Goal: Task Accomplishment & Management: Manage account settings

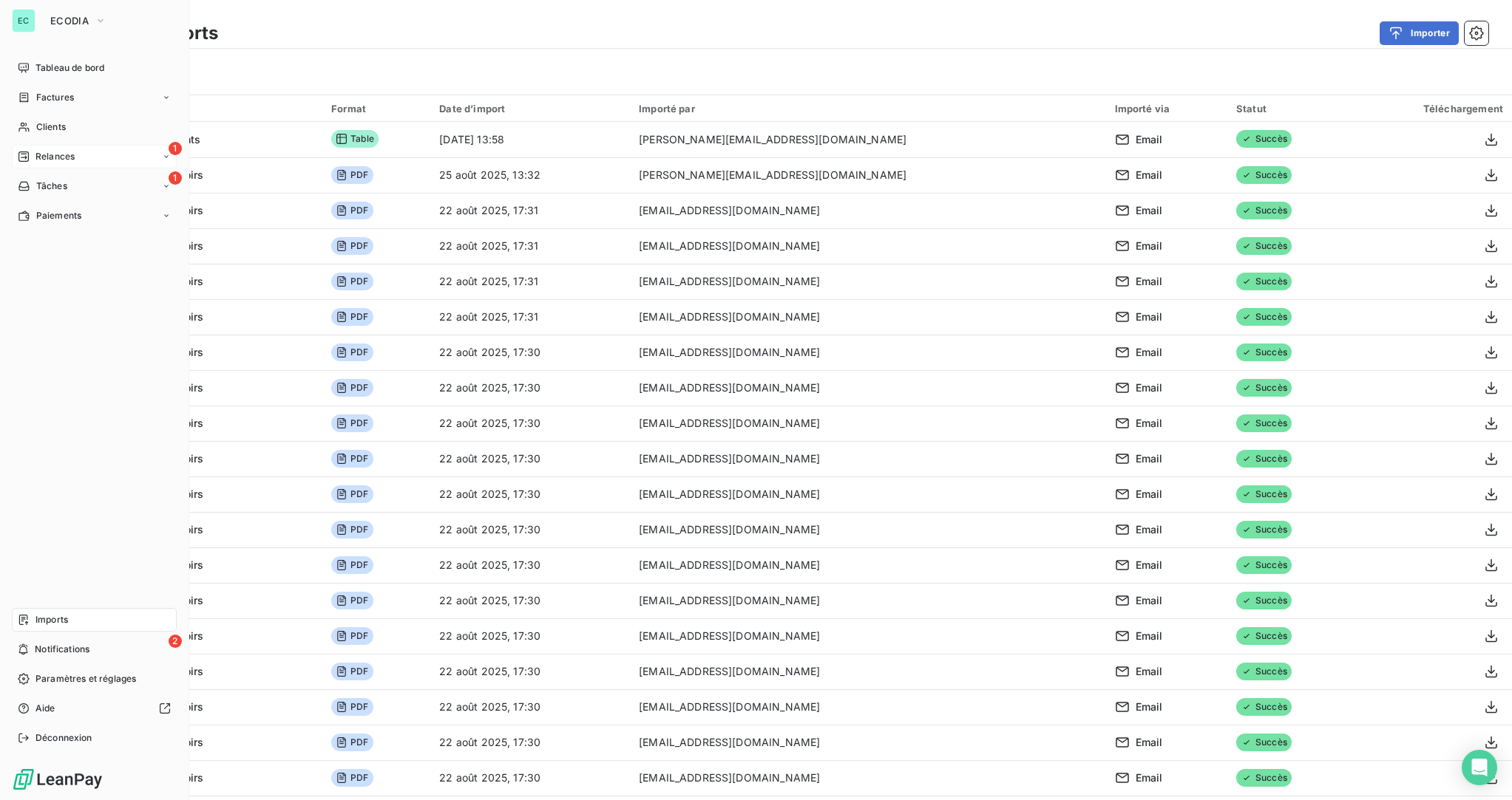
click at [55, 153] on span "Relances" at bounding box center [54, 156] width 39 height 14
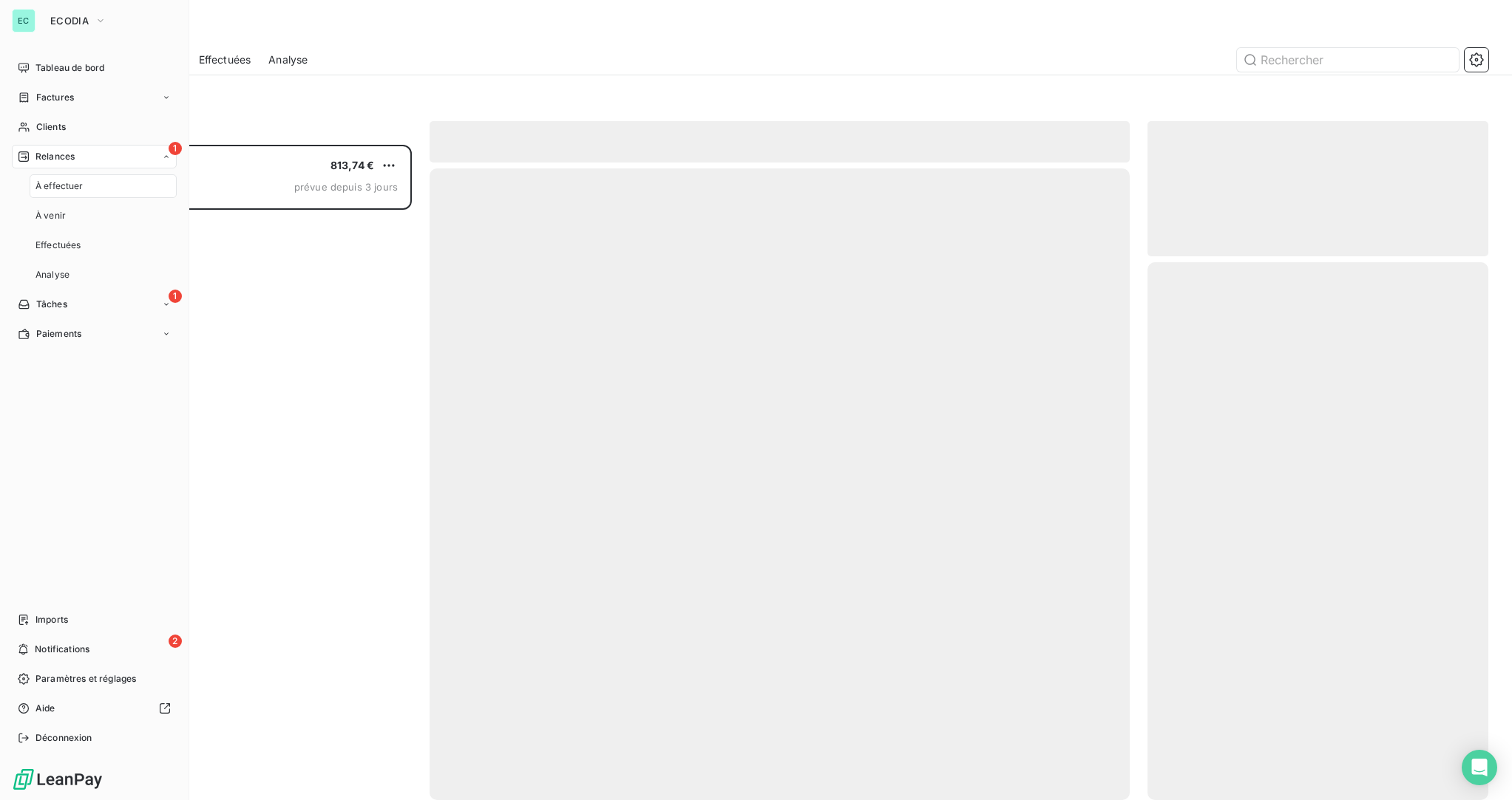
scroll to position [656, 341]
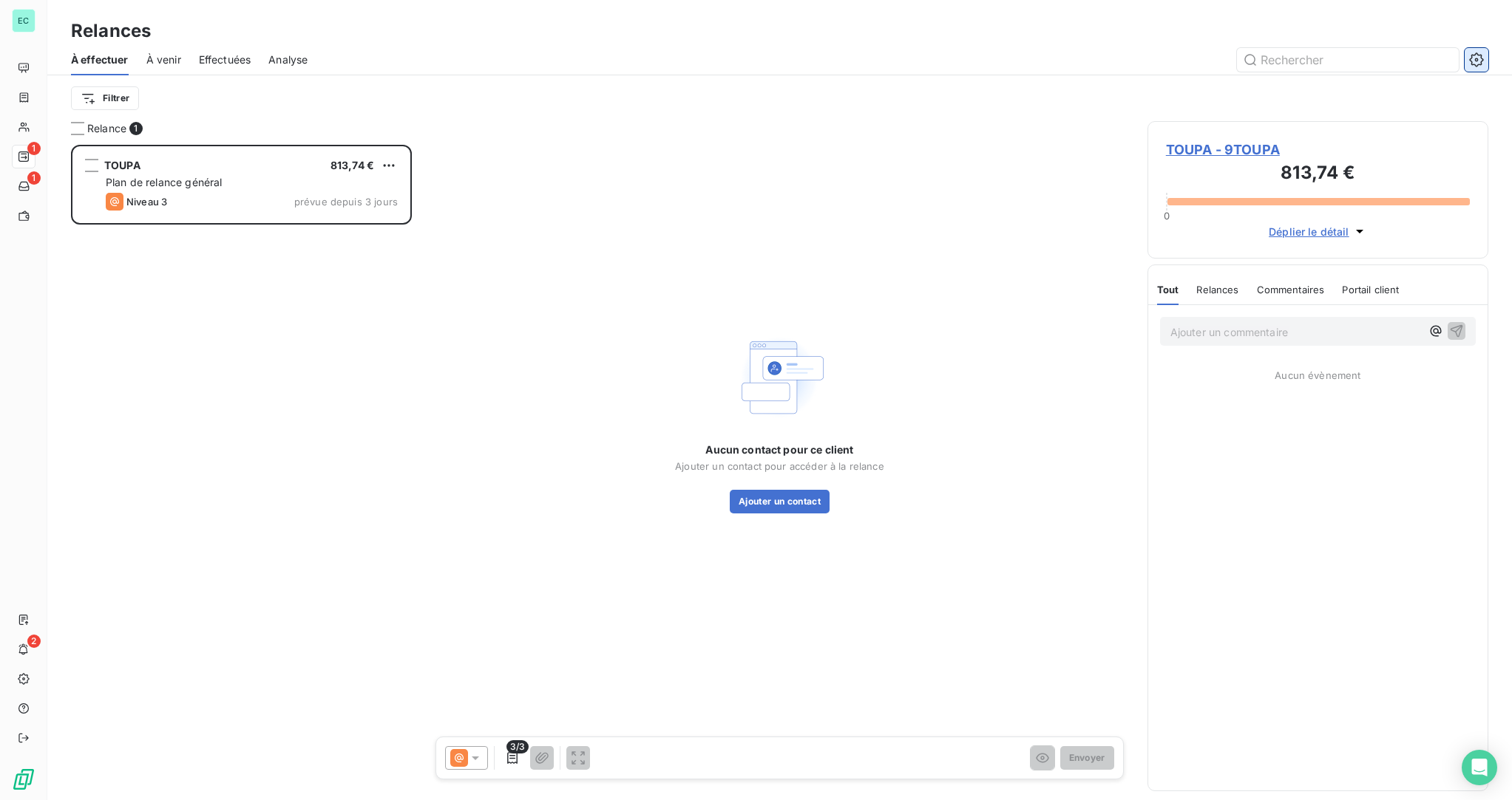
click at [1483, 66] on icon "button" at bounding box center [1476, 60] width 14 height 14
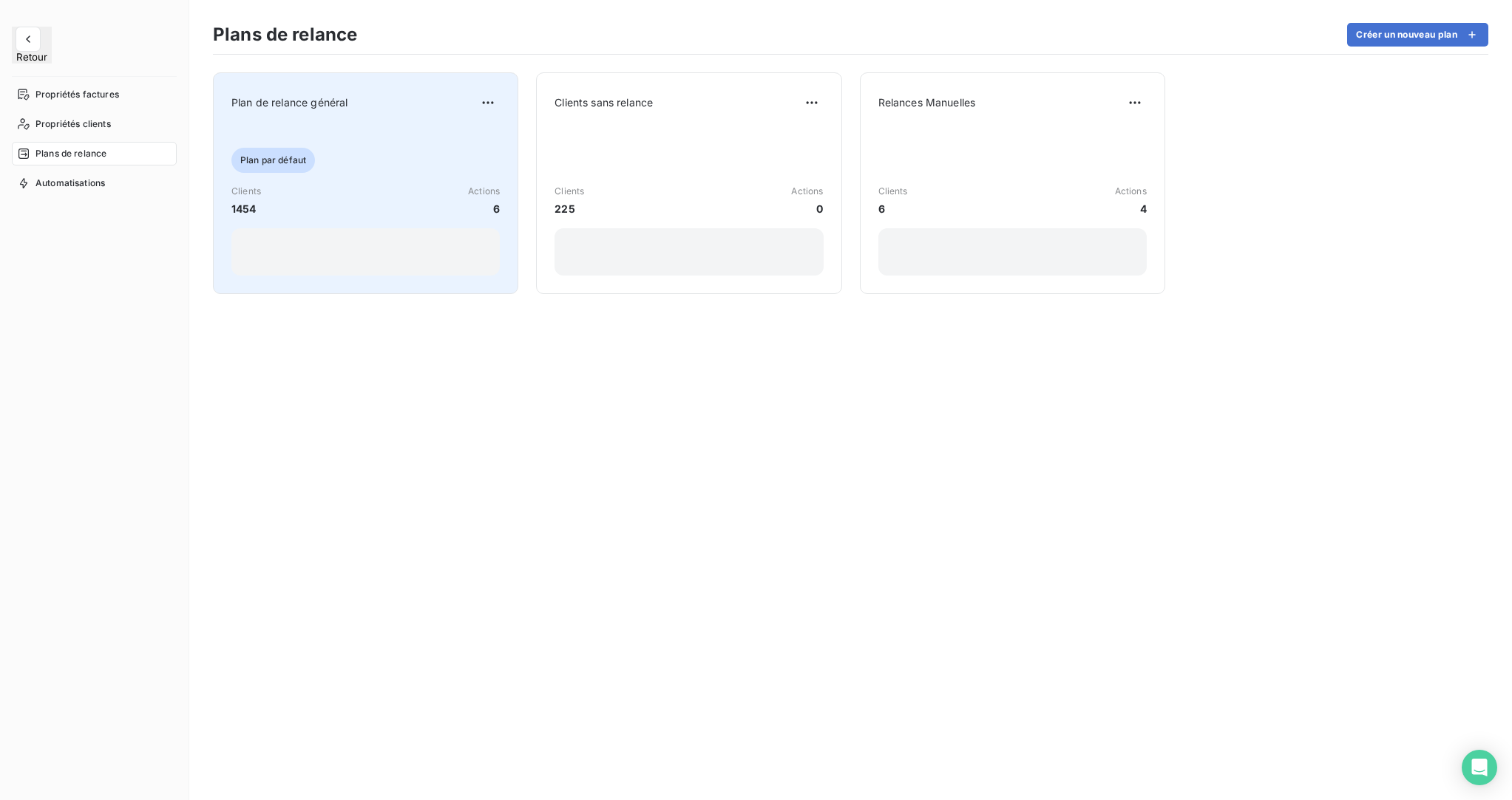
click at [385, 194] on div "Clients 1454 Actions 6" at bounding box center [365, 200] width 268 height 32
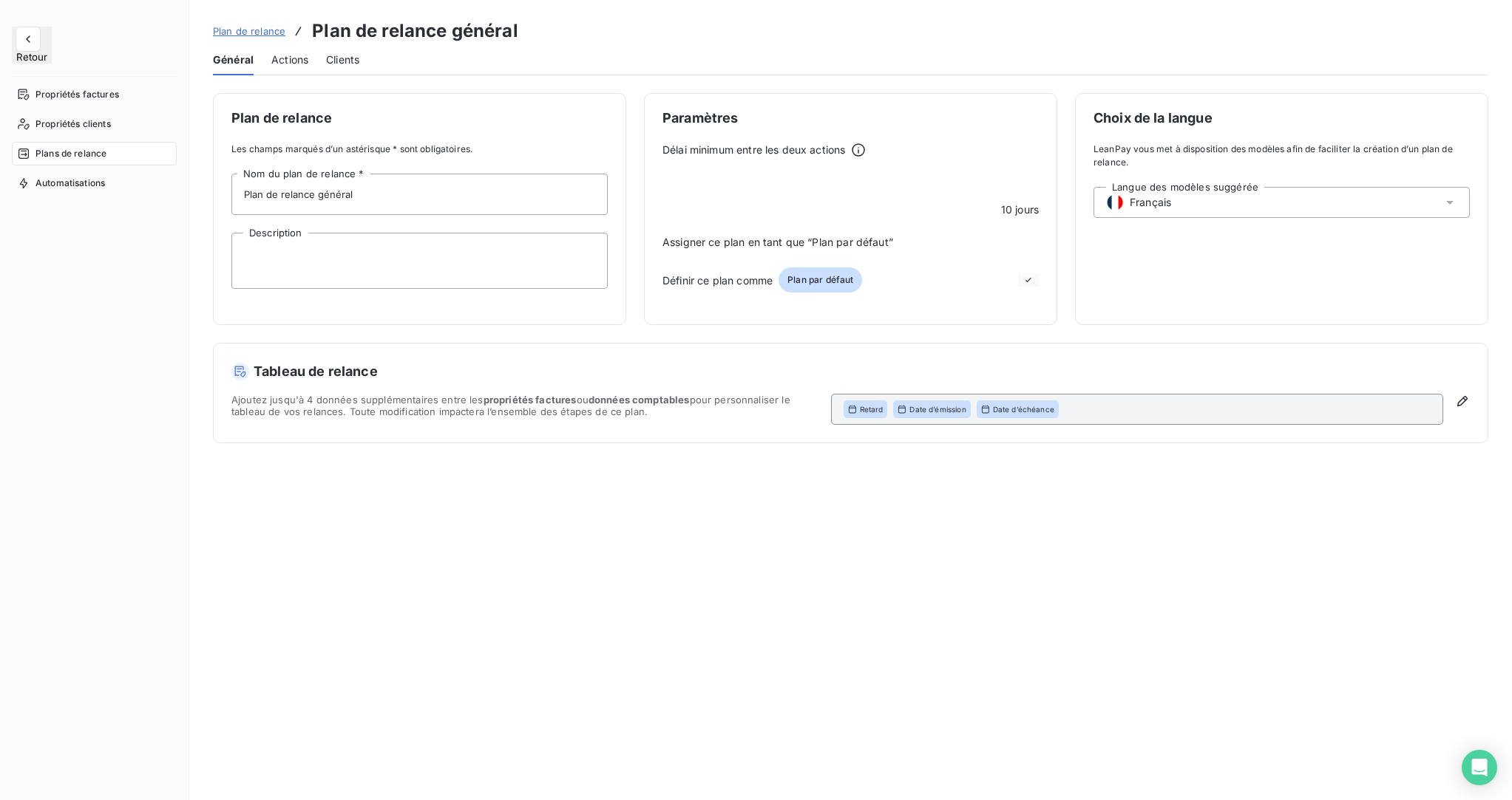
click at [289, 63] on span "Actions" at bounding box center [289, 60] width 37 height 14
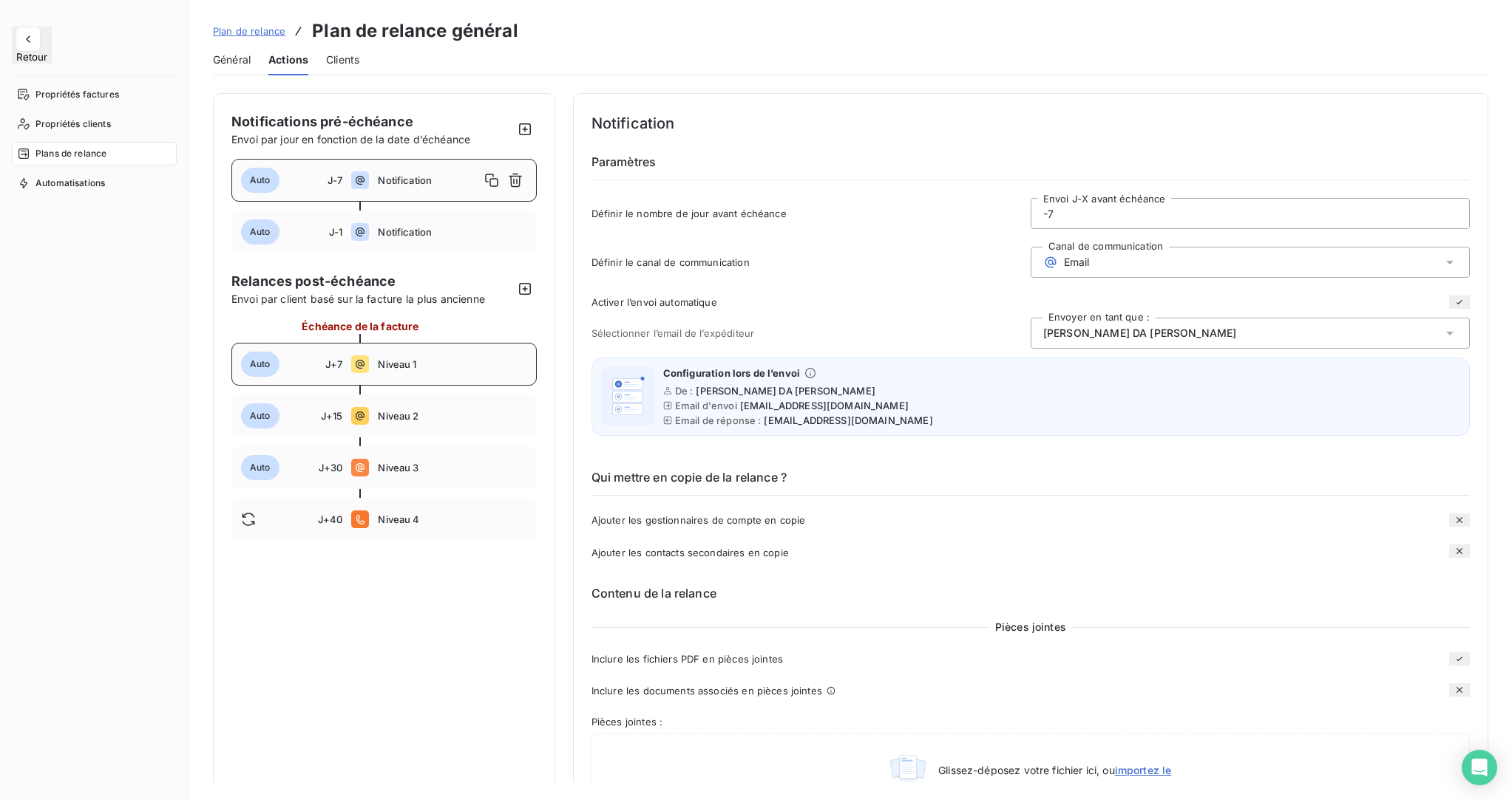
click at [424, 367] on span "Niveau 1" at bounding box center [452, 364] width 149 height 12
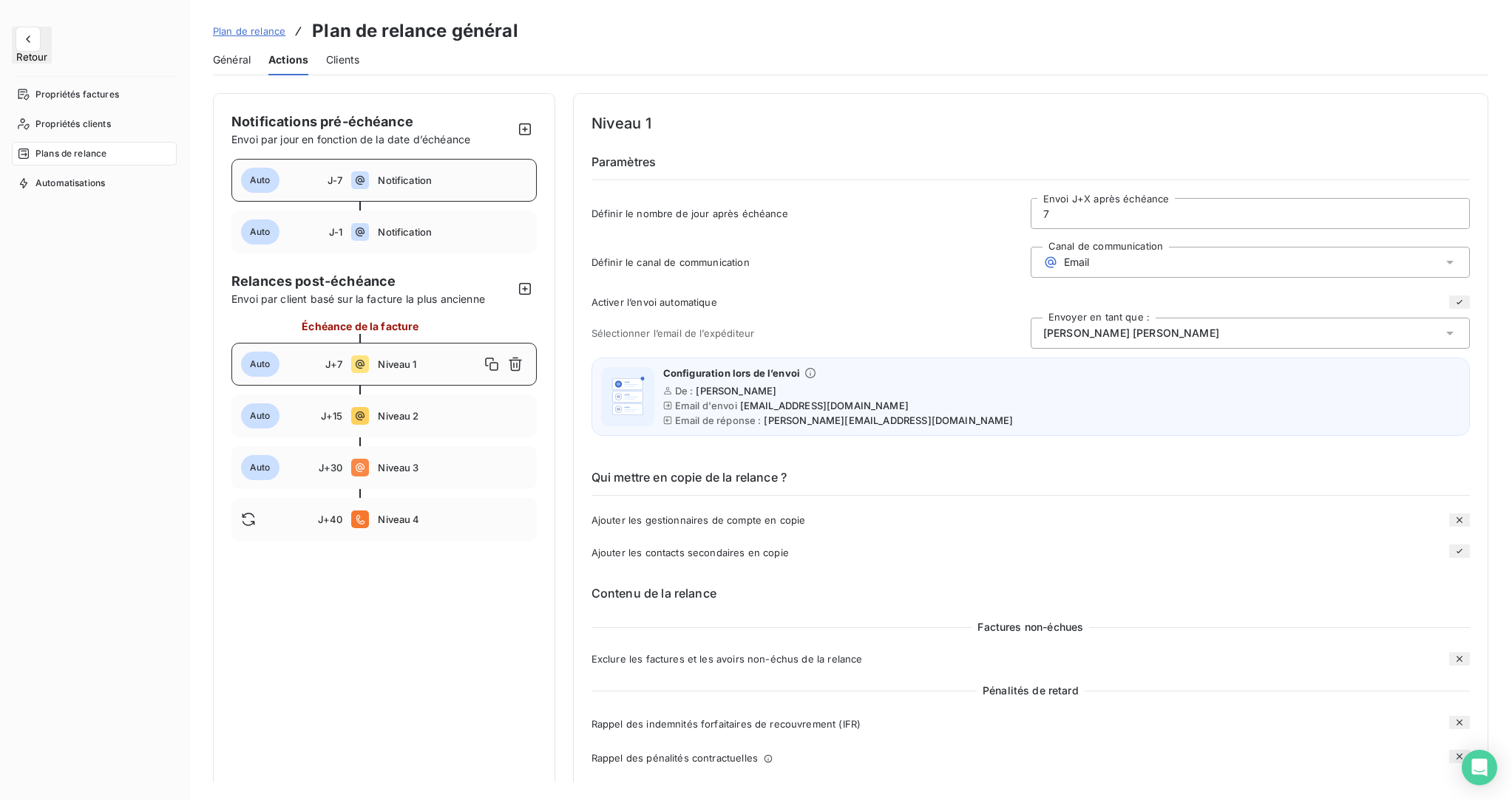
click at [393, 181] on span "Notification" at bounding box center [452, 180] width 149 height 12
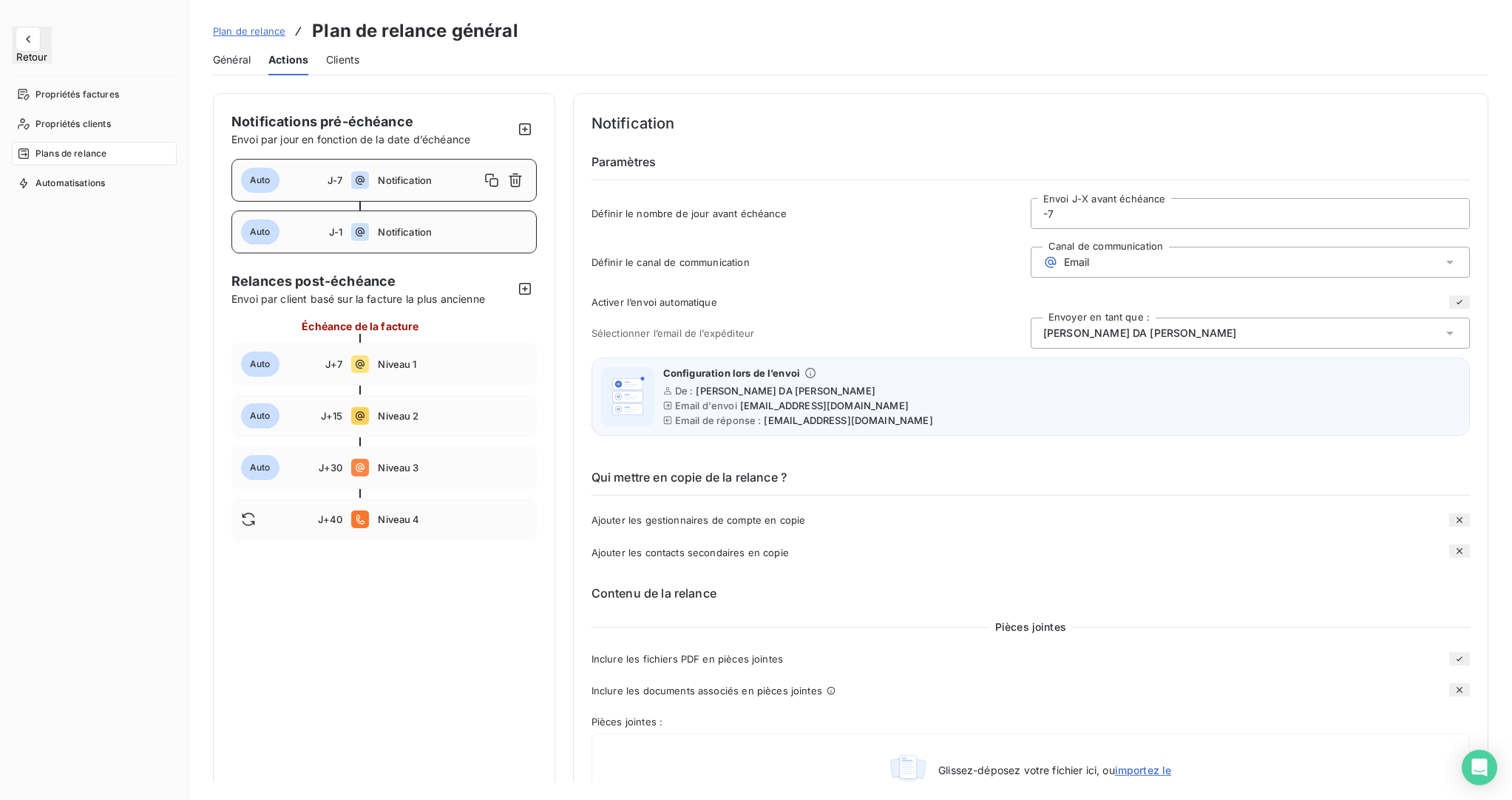
click at [380, 228] on span "Notification" at bounding box center [452, 231] width 149 height 12
click at [393, 365] on span "Niveau 1" at bounding box center [452, 364] width 149 height 12
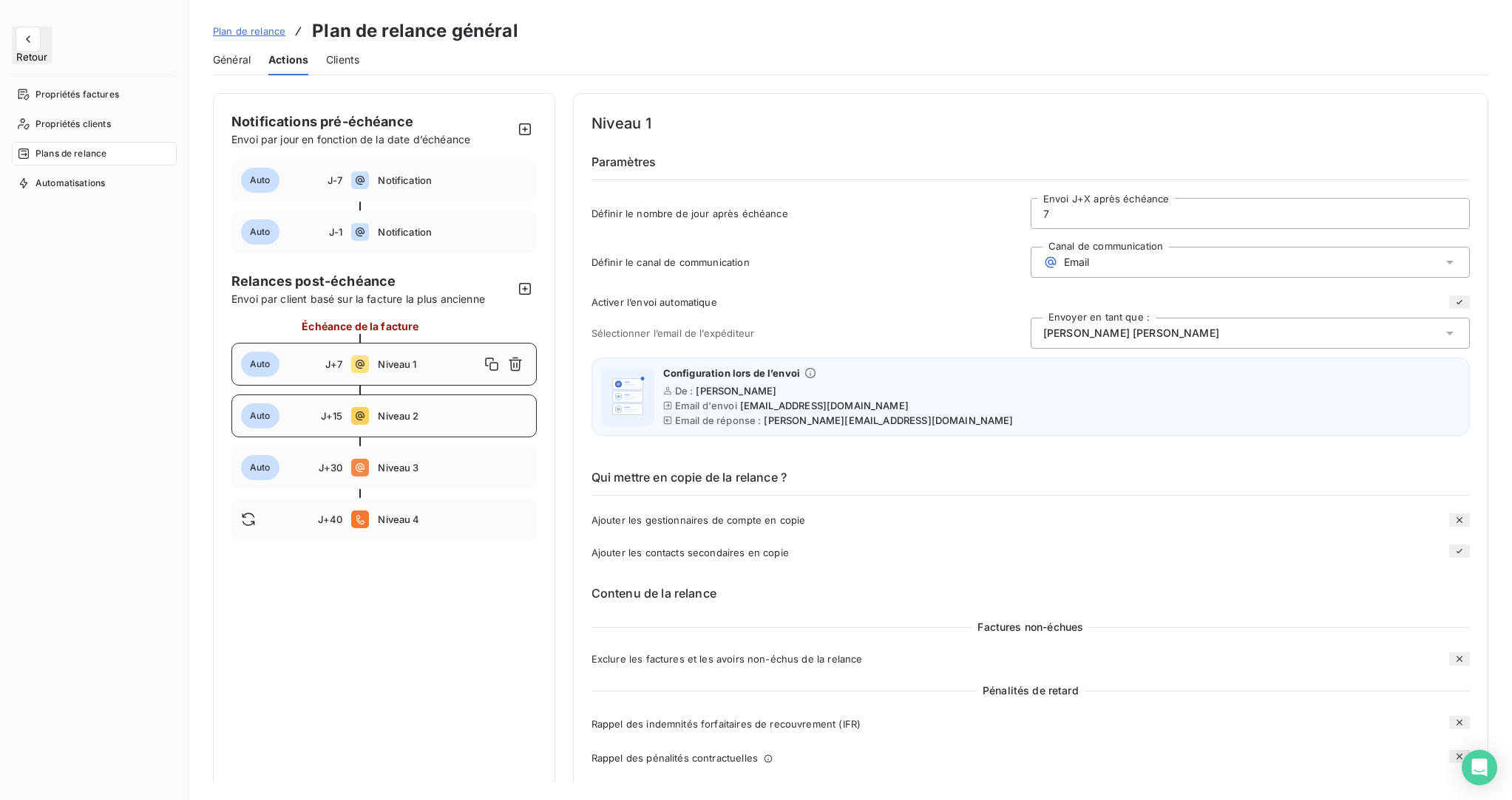
click at [424, 414] on span "Niveau 2" at bounding box center [452, 415] width 149 height 12
type input "15"
click at [42, 39] on button "Retour" at bounding box center [32, 44] width 40 height 37
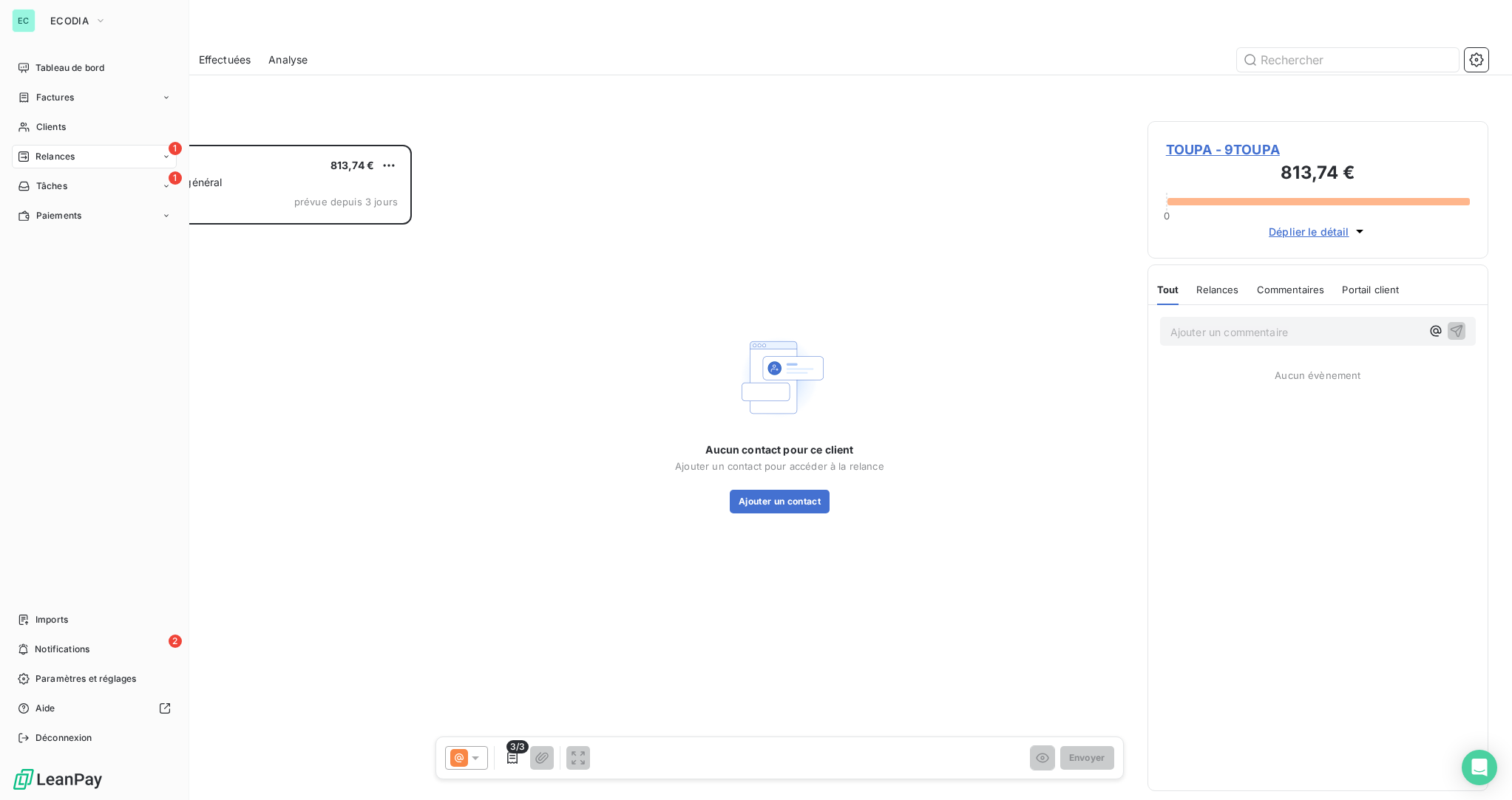
scroll to position [656, 341]
click at [98, 23] on icon "button" at bounding box center [100, 21] width 12 height 14
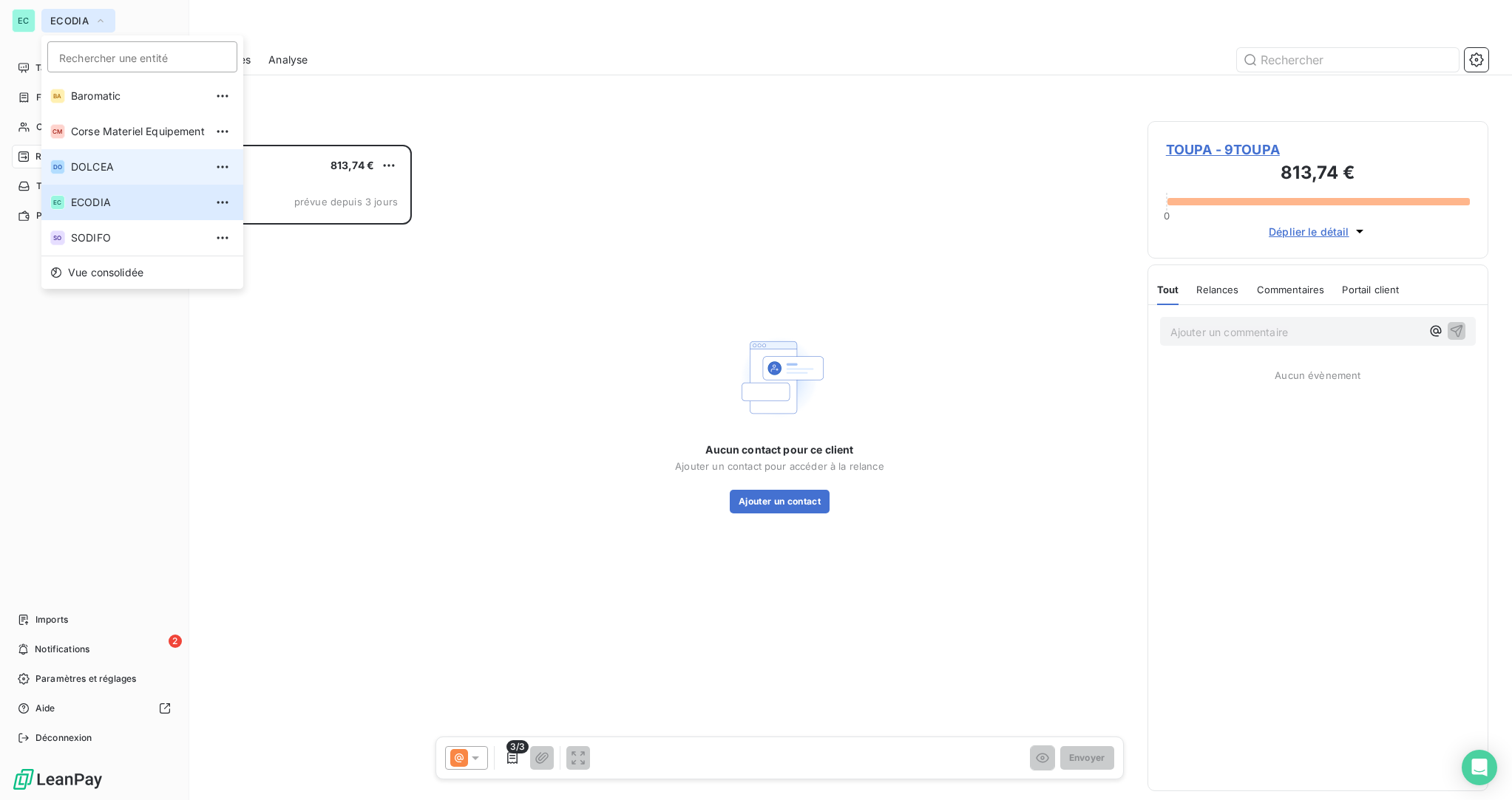
click at [79, 165] on span "DOLCEA" at bounding box center [138, 167] width 134 height 14
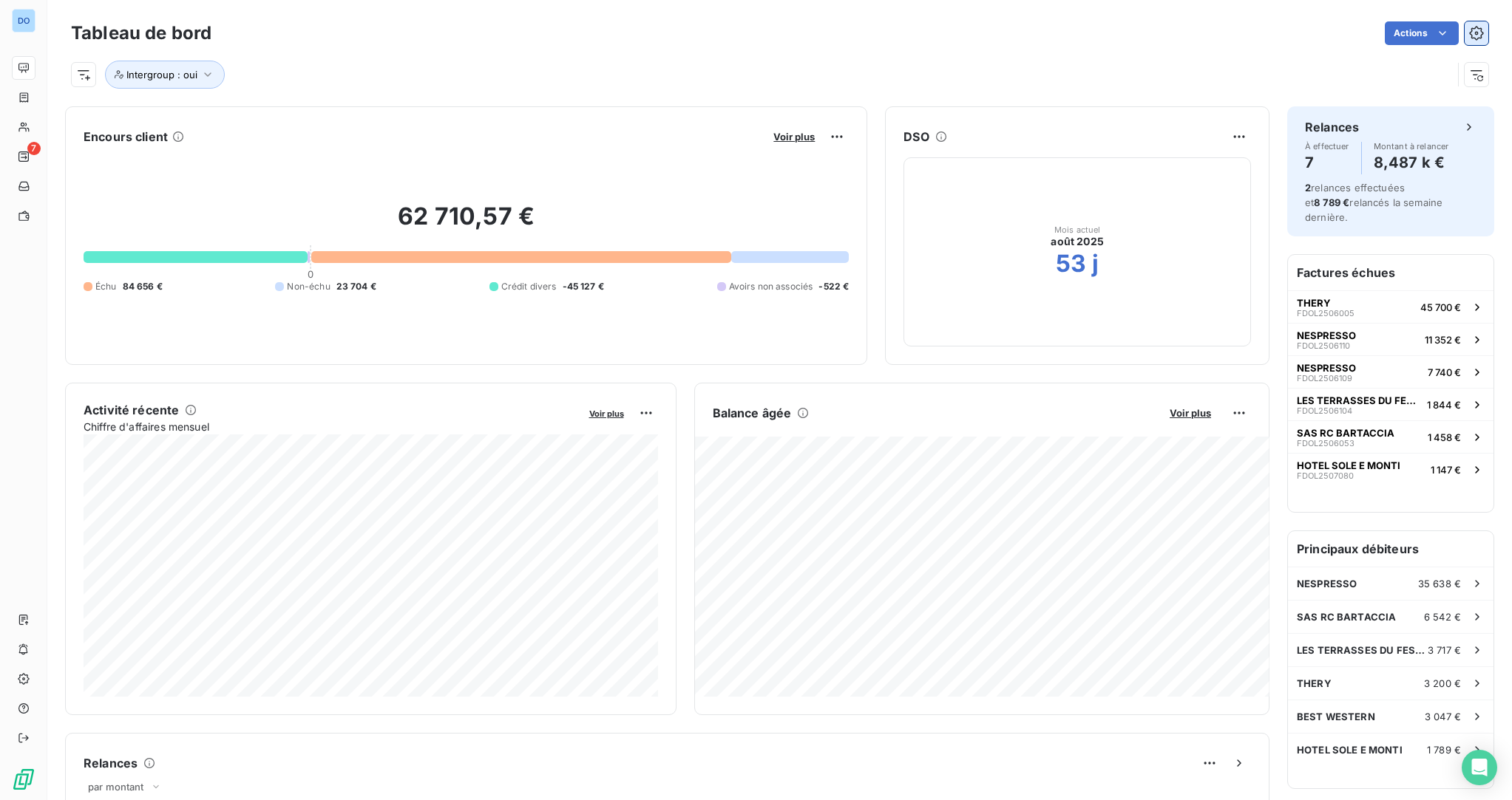
click at [1479, 34] on icon "button" at bounding box center [1476, 33] width 14 height 14
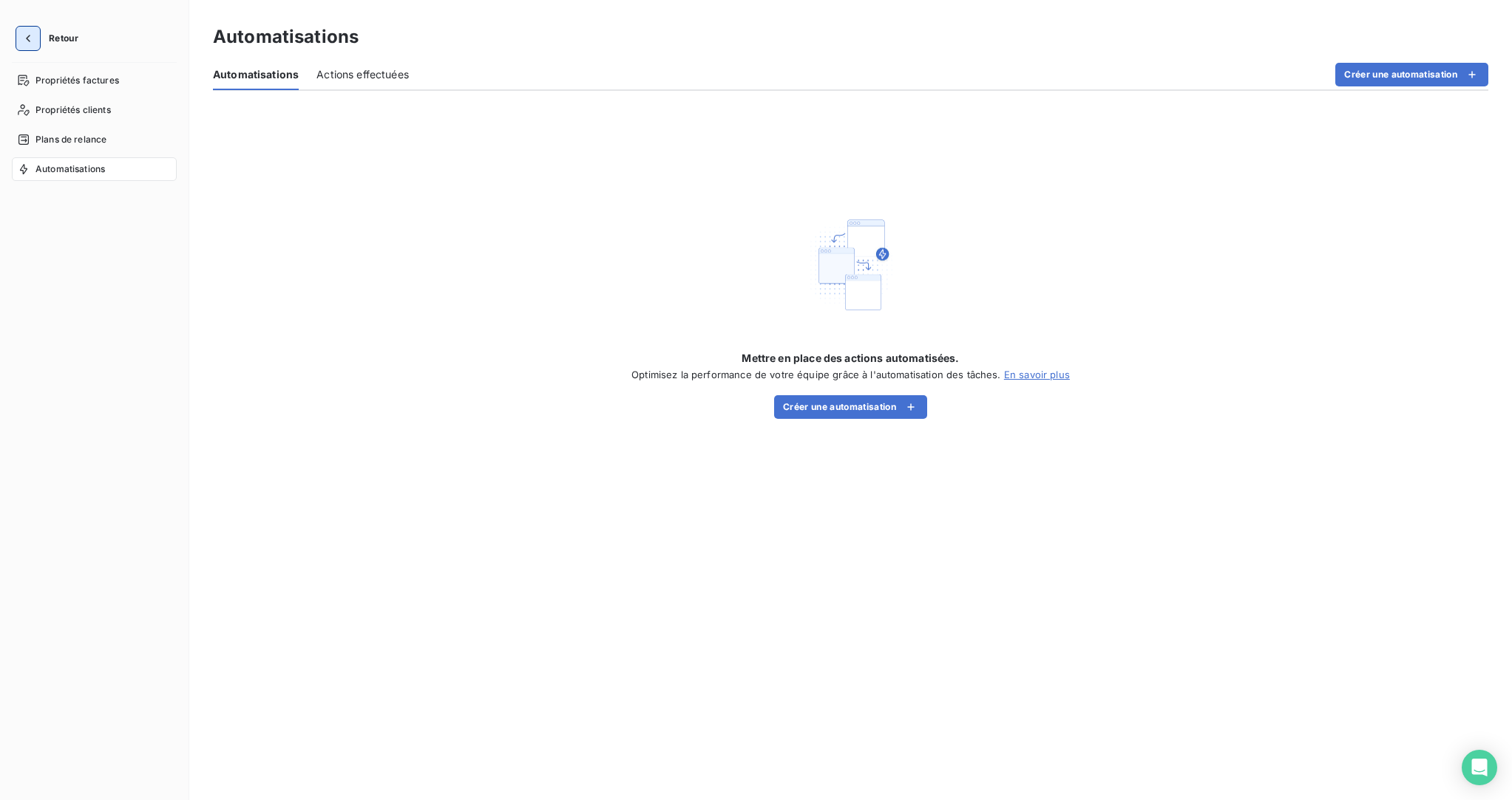
click at [28, 41] on icon "button" at bounding box center [28, 38] width 5 height 7
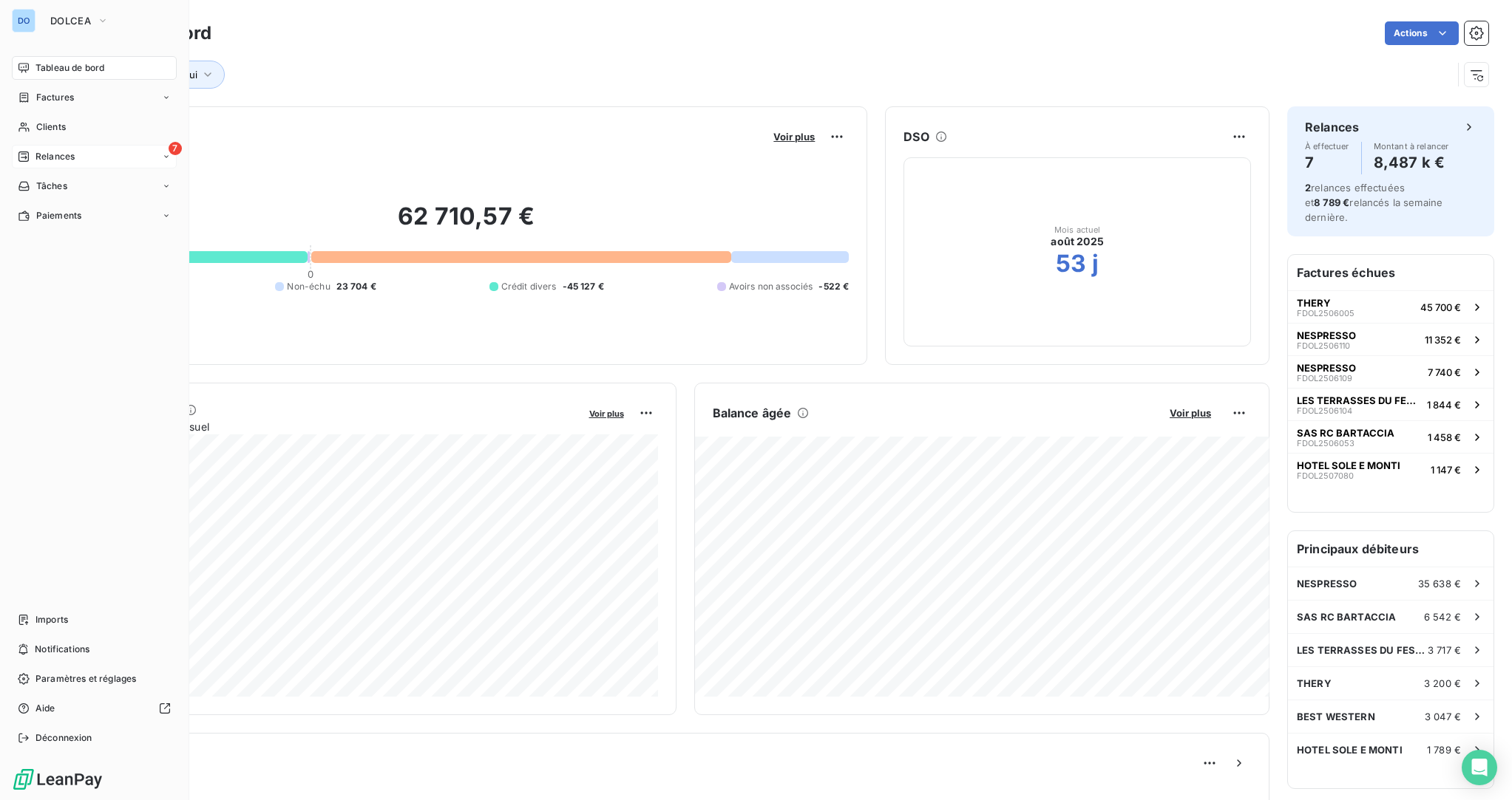
click at [47, 154] on span "Relances" at bounding box center [54, 156] width 39 height 14
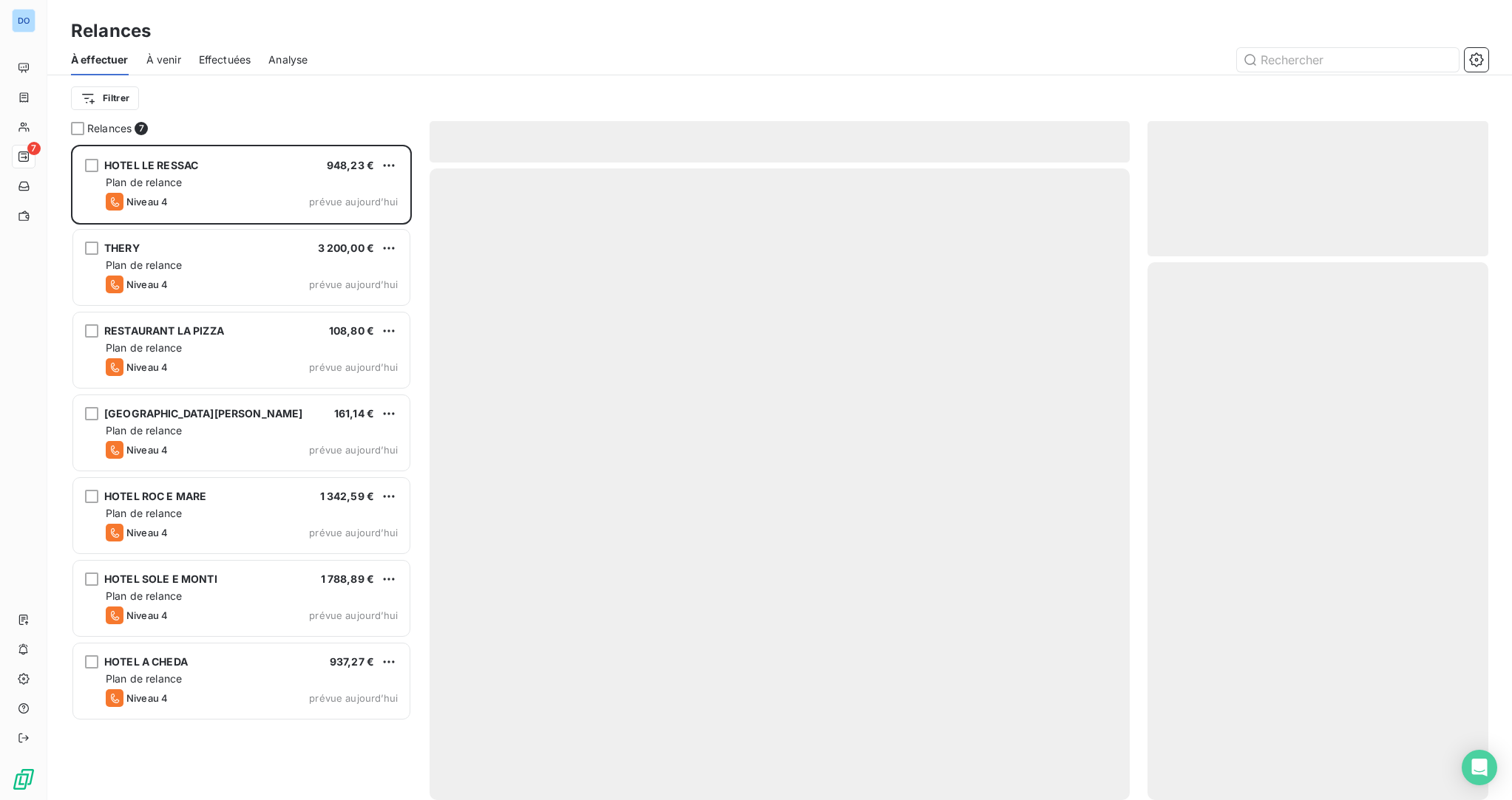
scroll to position [656, 341]
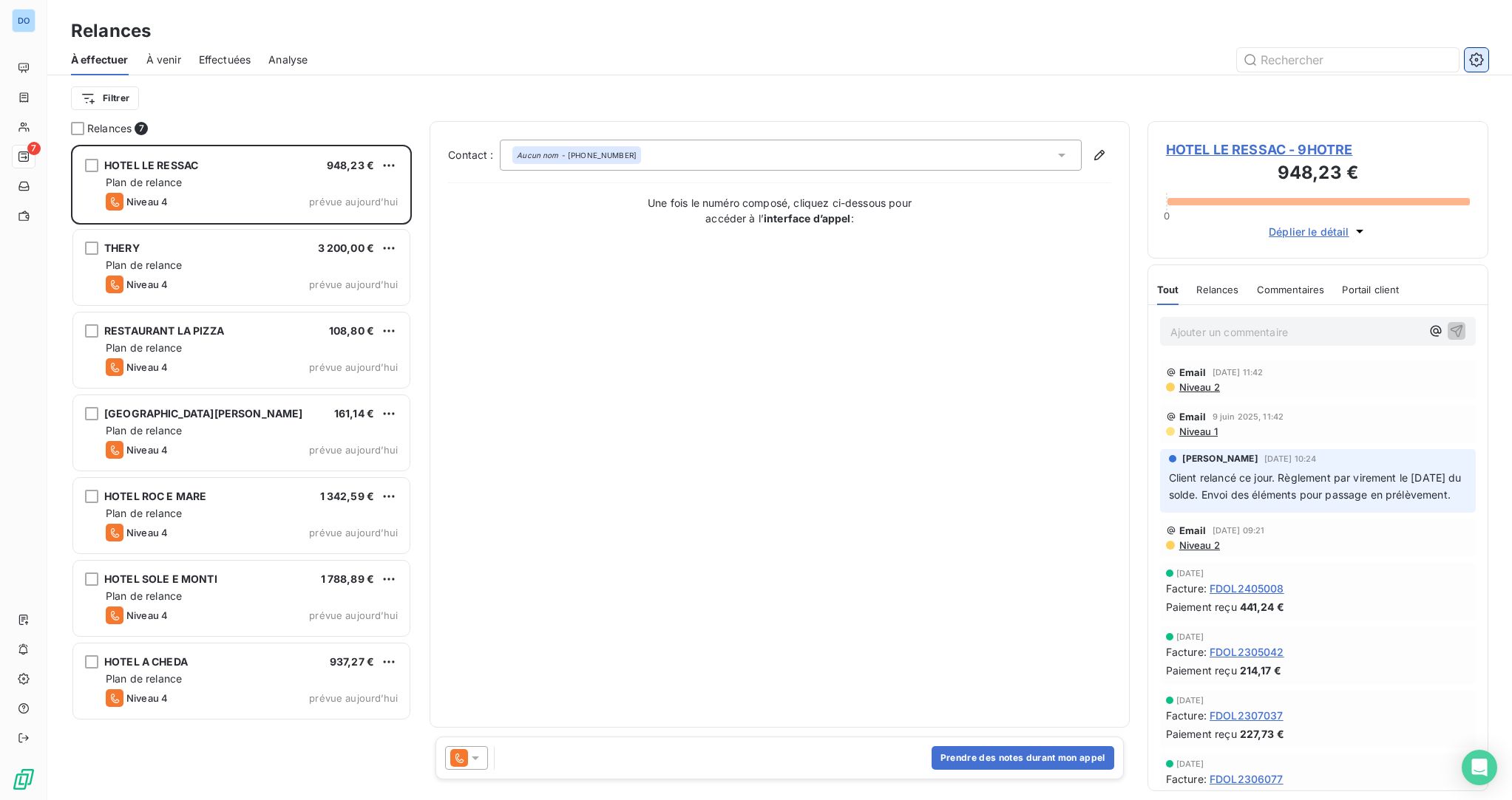
click at [1484, 59] on button "button" at bounding box center [1476, 60] width 23 height 23
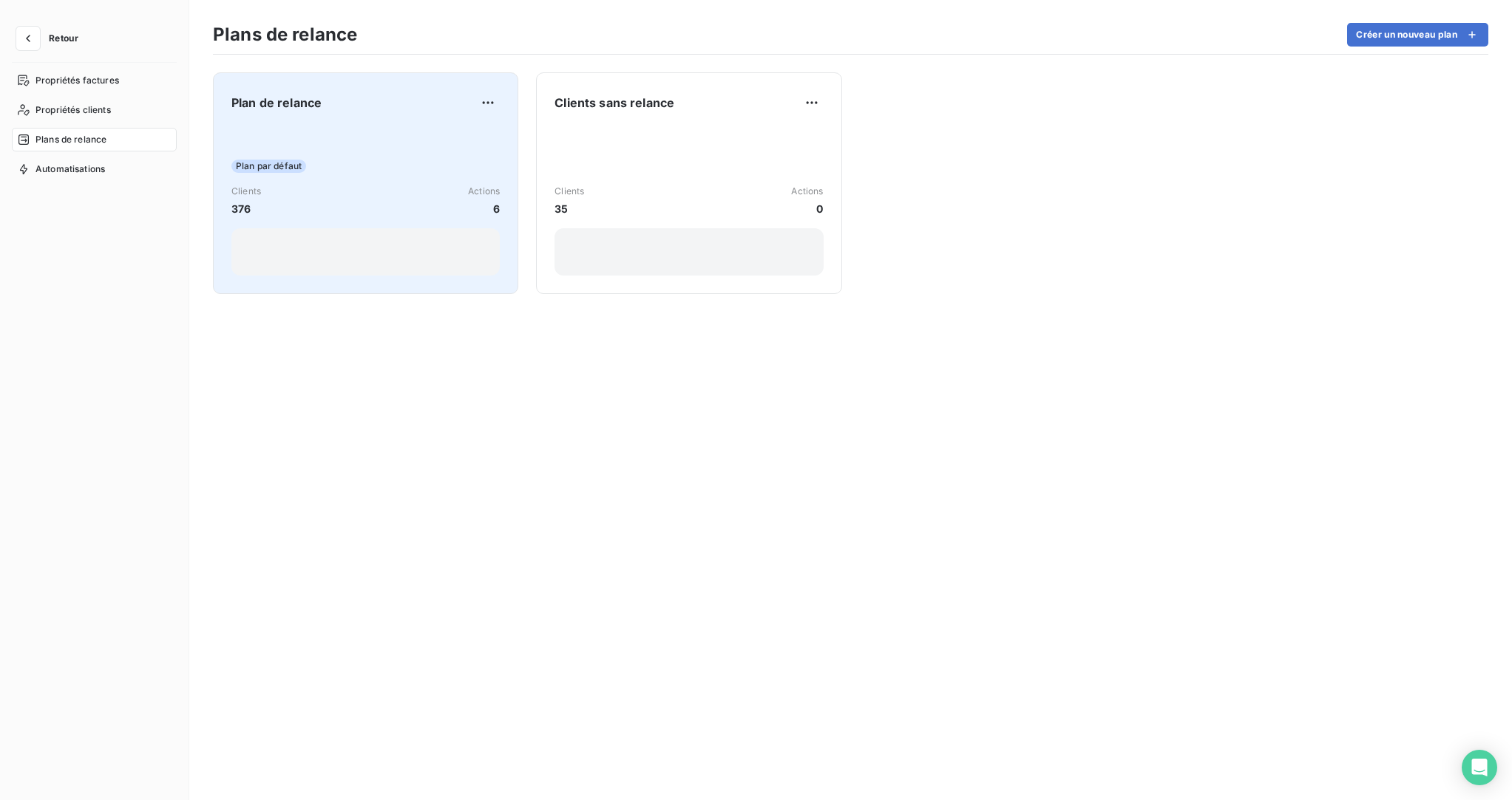
click at [341, 175] on div "Plan par défaut Clients 376 Actions 6" at bounding box center [365, 200] width 268 height 149
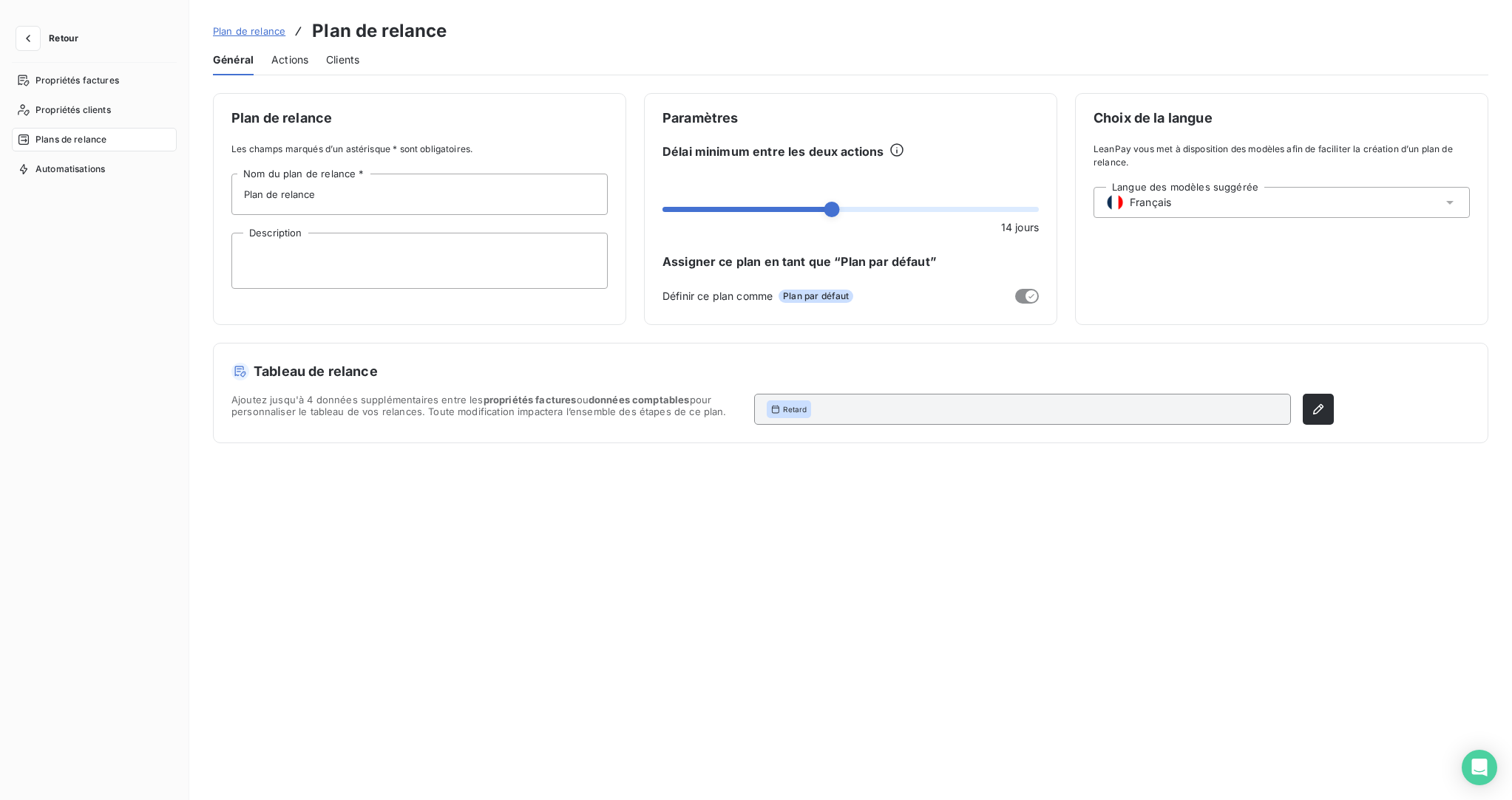
click at [284, 59] on span "Actions" at bounding box center [289, 60] width 37 height 14
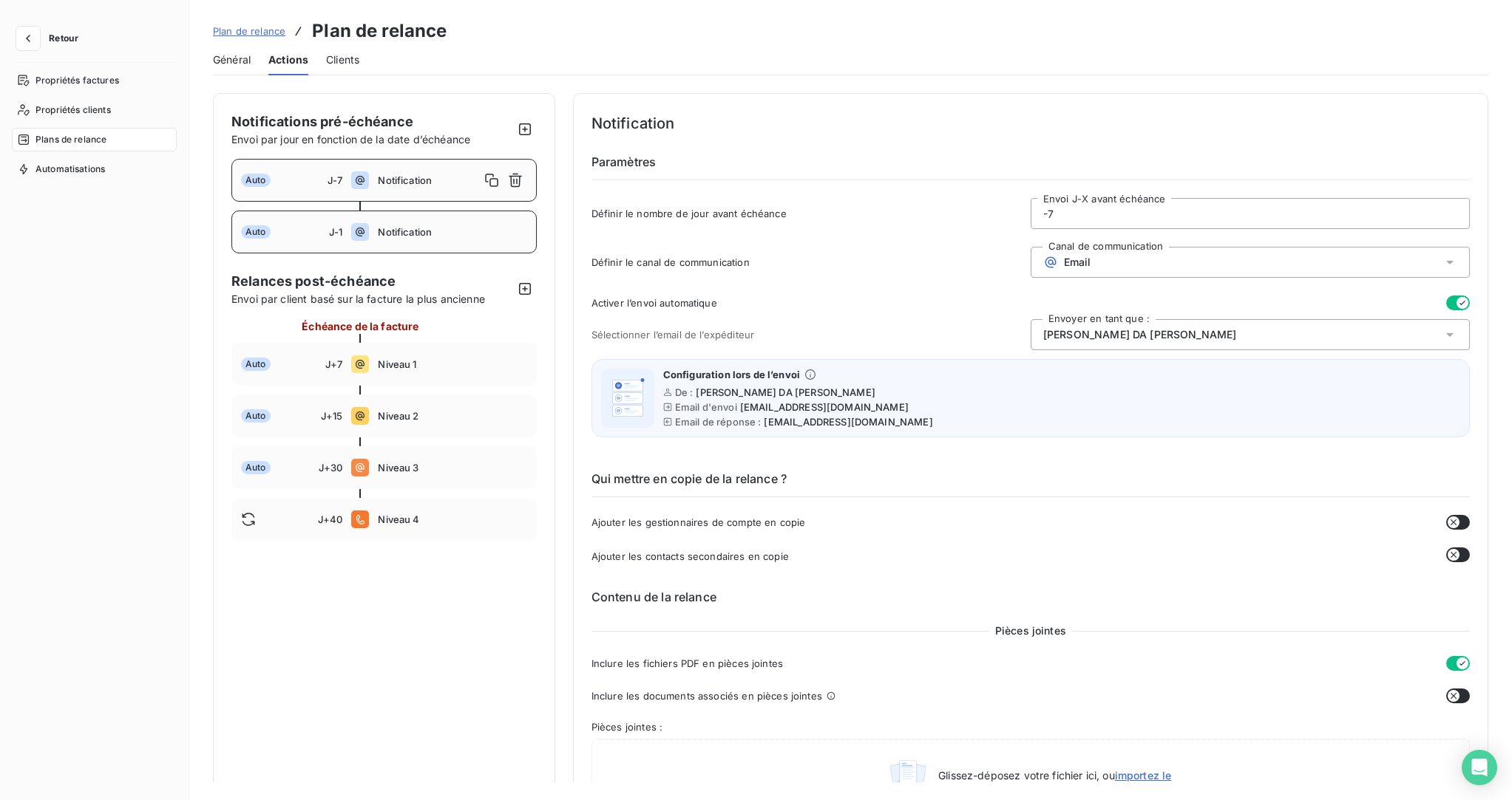
click at [442, 234] on span "Notification" at bounding box center [452, 231] width 149 height 12
click at [422, 369] on span "Niveau 1" at bounding box center [452, 364] width 149 height 12
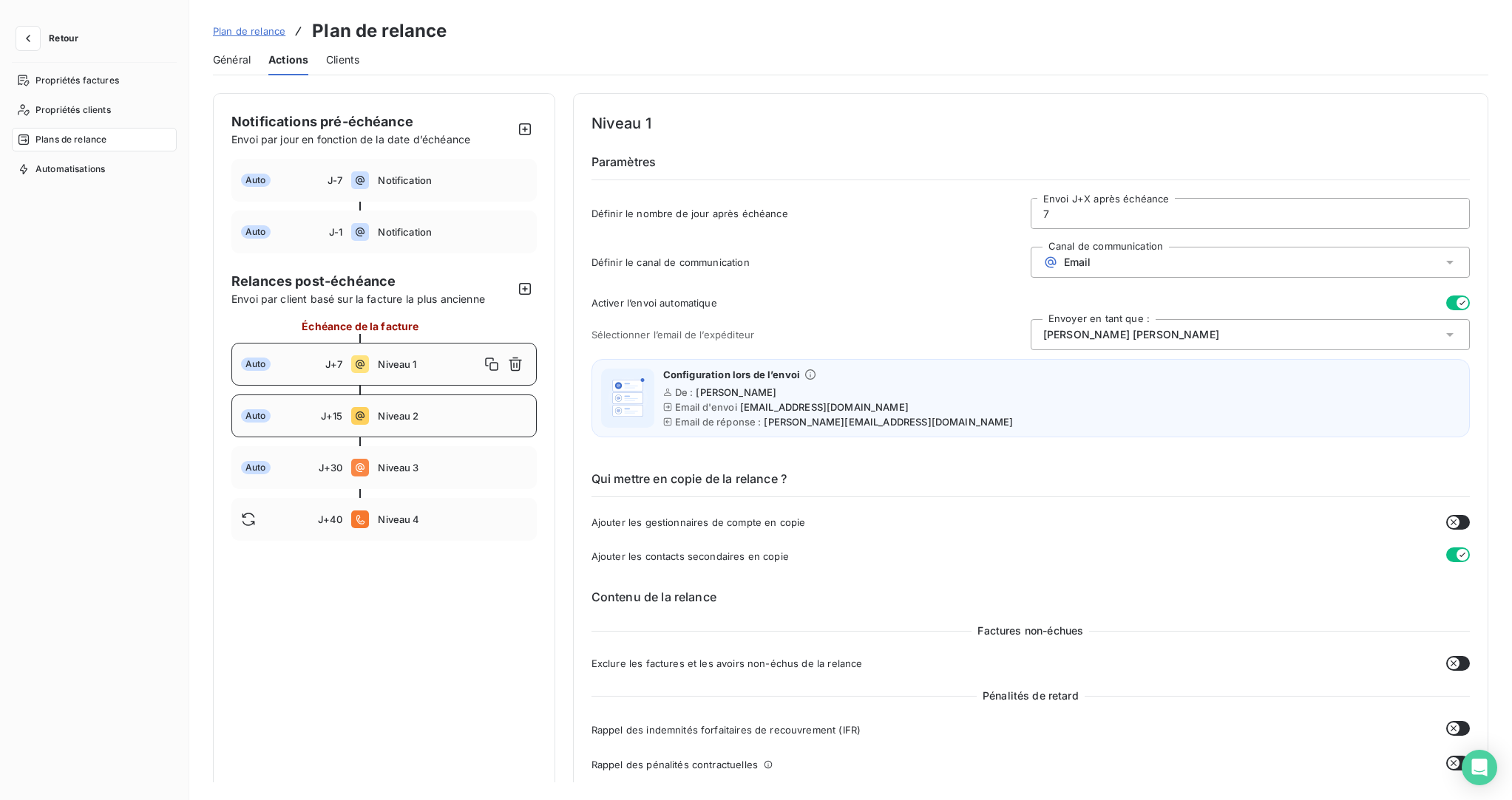
click at [403, 420] on span "Niveau 2" at bounding box center [452, 415] width 149 height 12
click at [406, 469] on span "Niveau 3" at bounding box center [452, 468] width 149 height 12
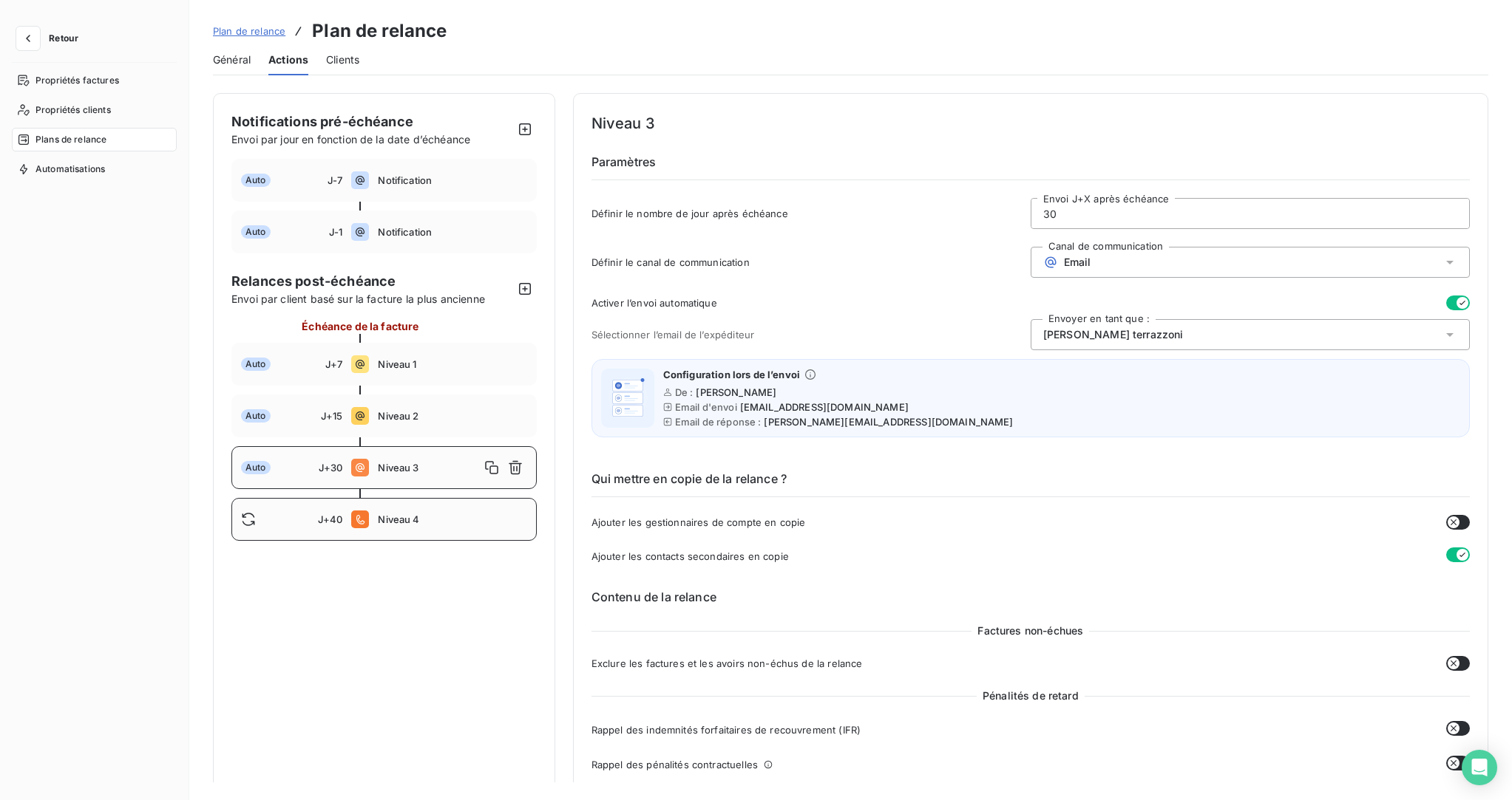
click at [413, 524] on span "Niveau 4" at bounding box center [452, 519] width 149 height 12
type input "40"
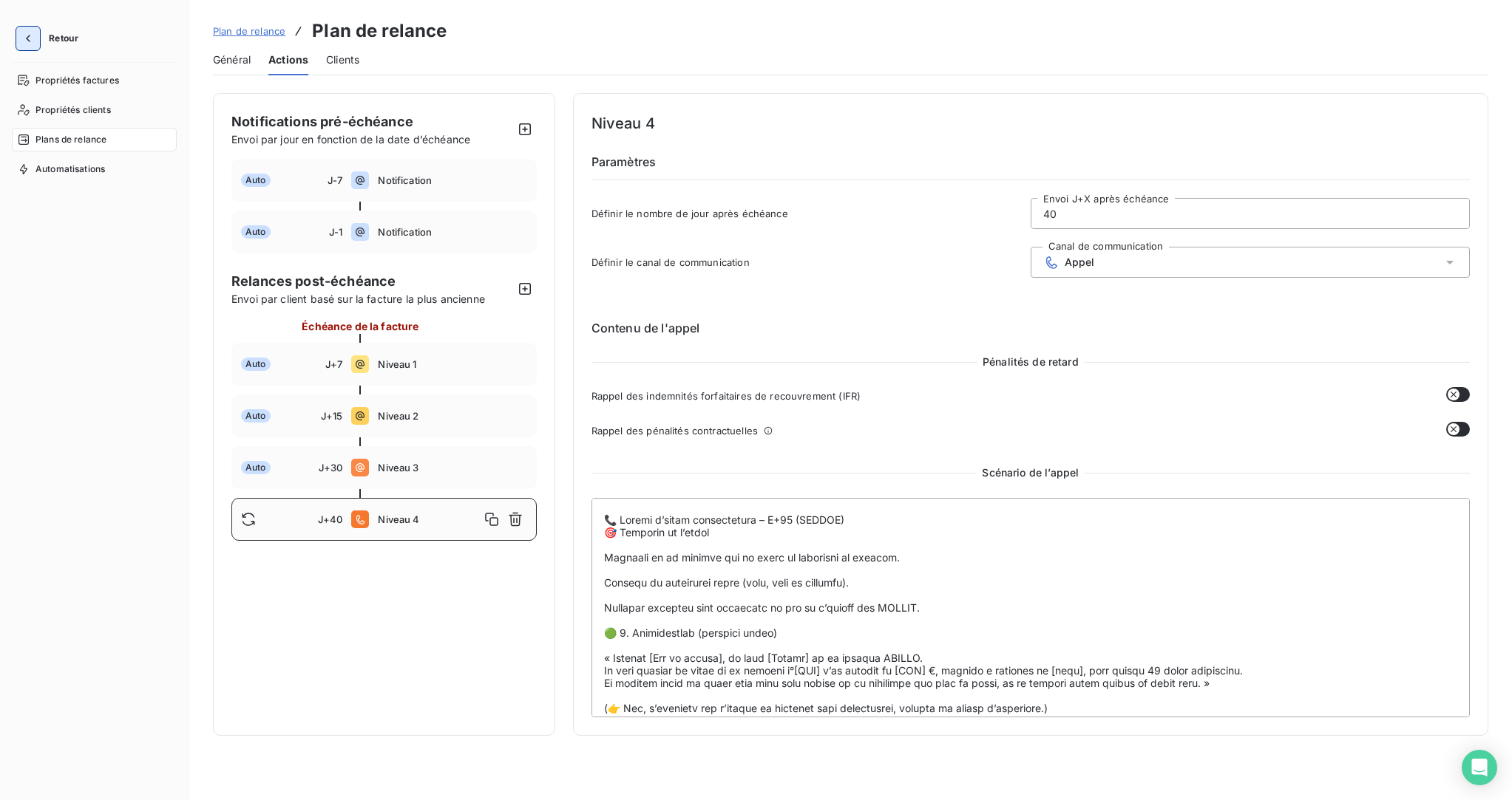
click at [31, 39] on icon "button" at bounding box center [28, 38] width 14 height 14
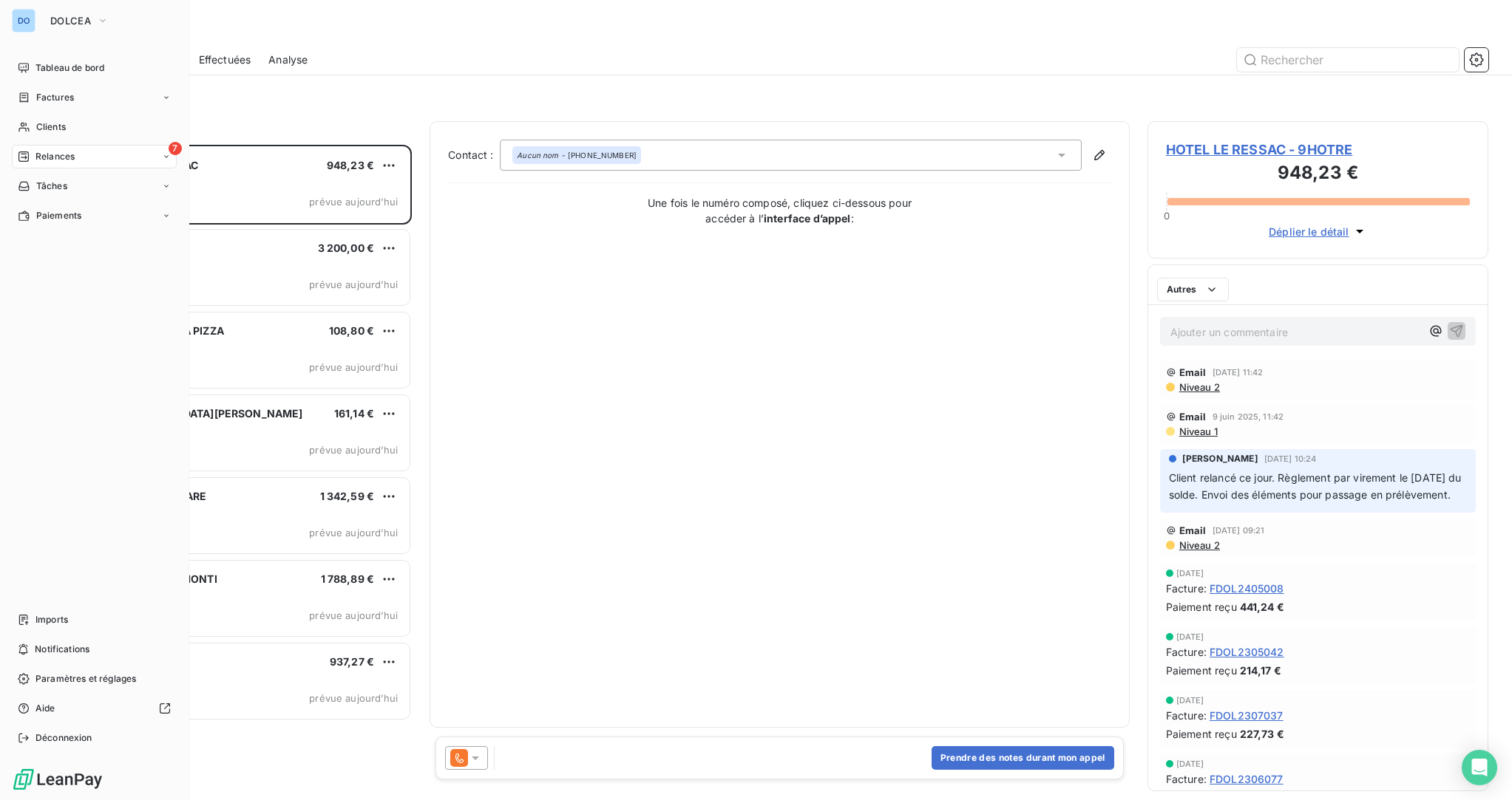
scroll to position [656, 341]
click at [63, 131] on span "Clients" at bounding box center [51, 126] width 30 height 14
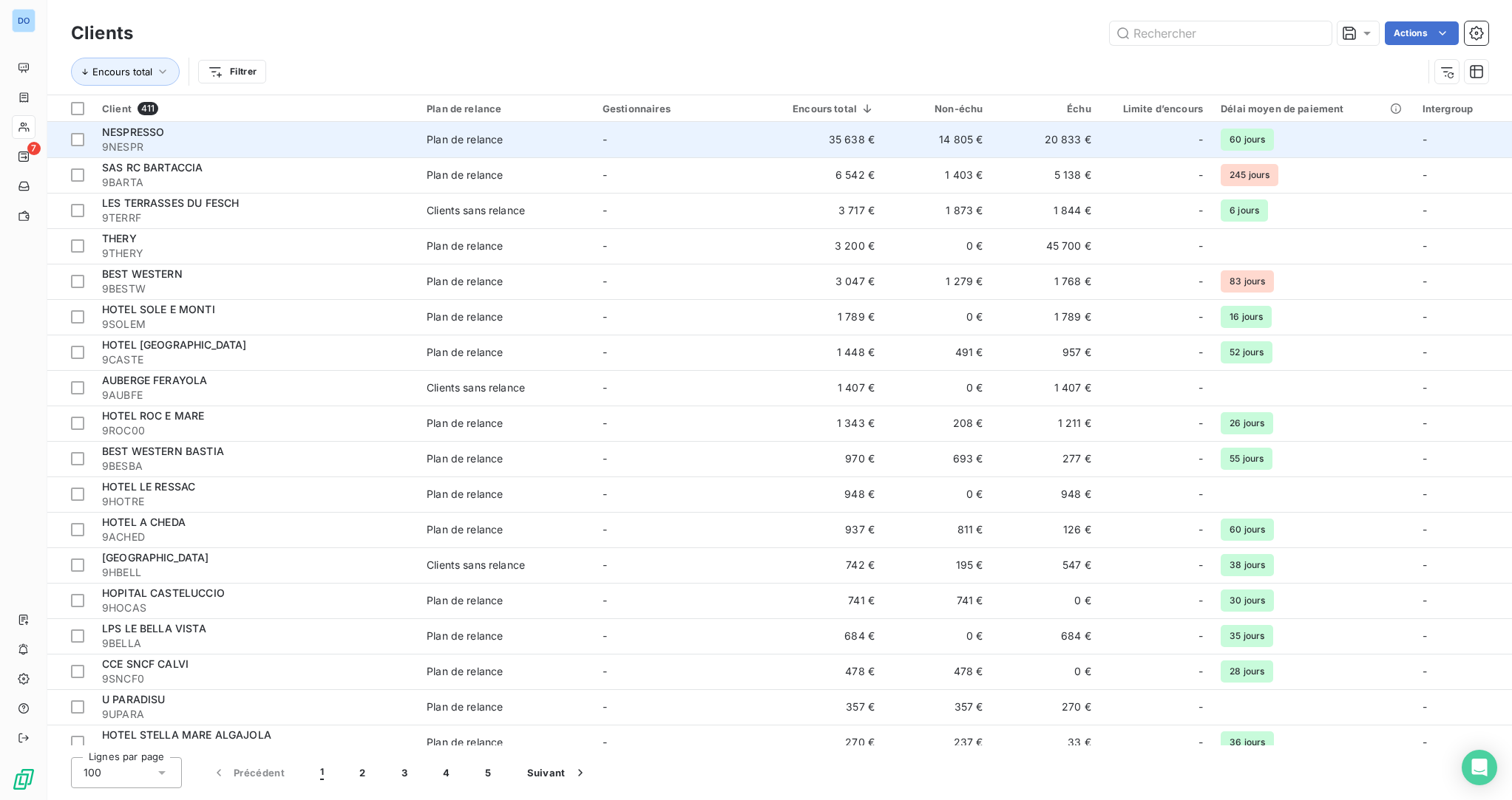
click at [174, 140] on span "9NESPR" at bounding box center [256, 147] width 307 height 14
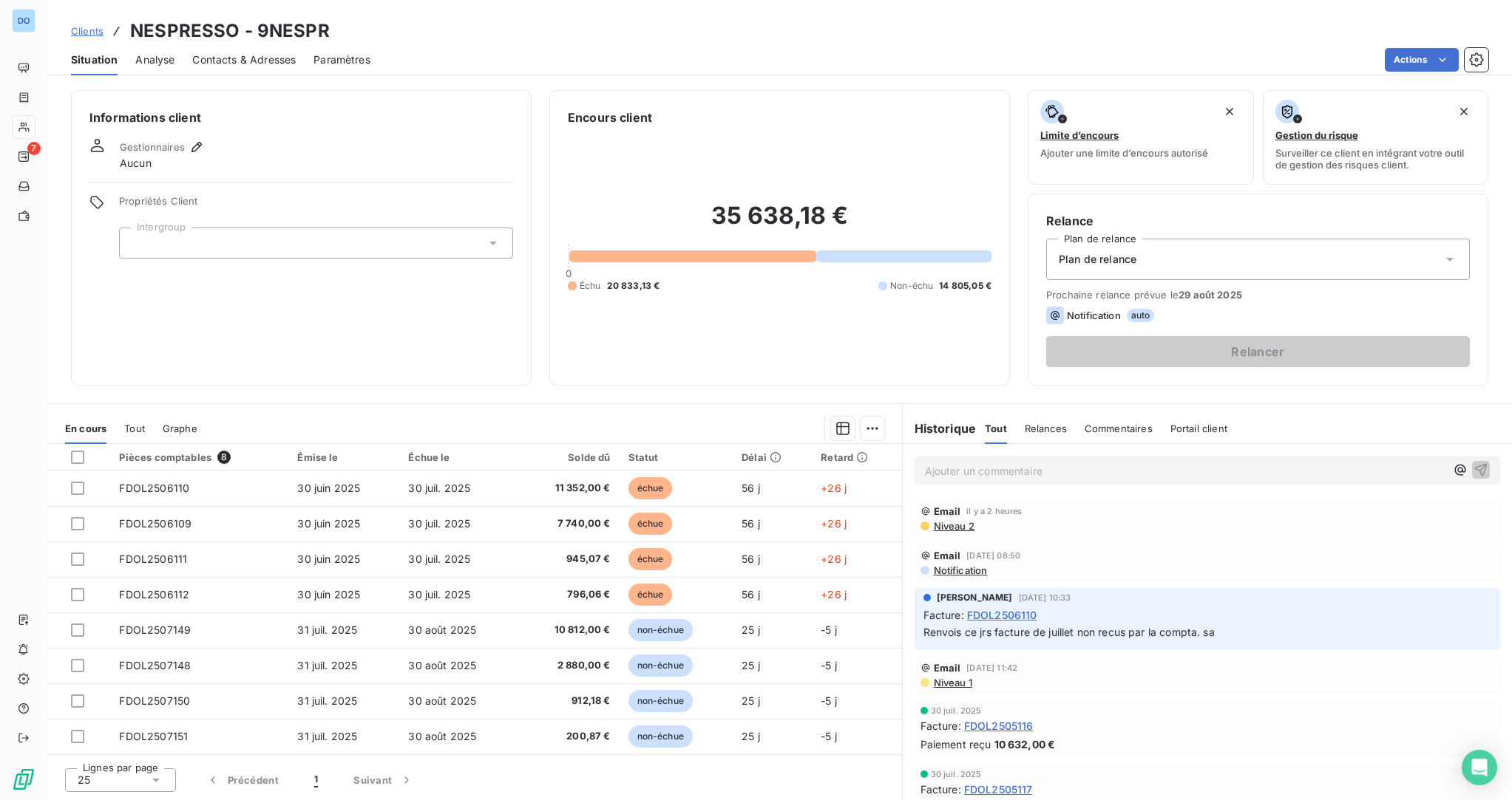
click at [948, 526] on span "Niveau 2" at bounding box center [953, 526] width 42 height 12
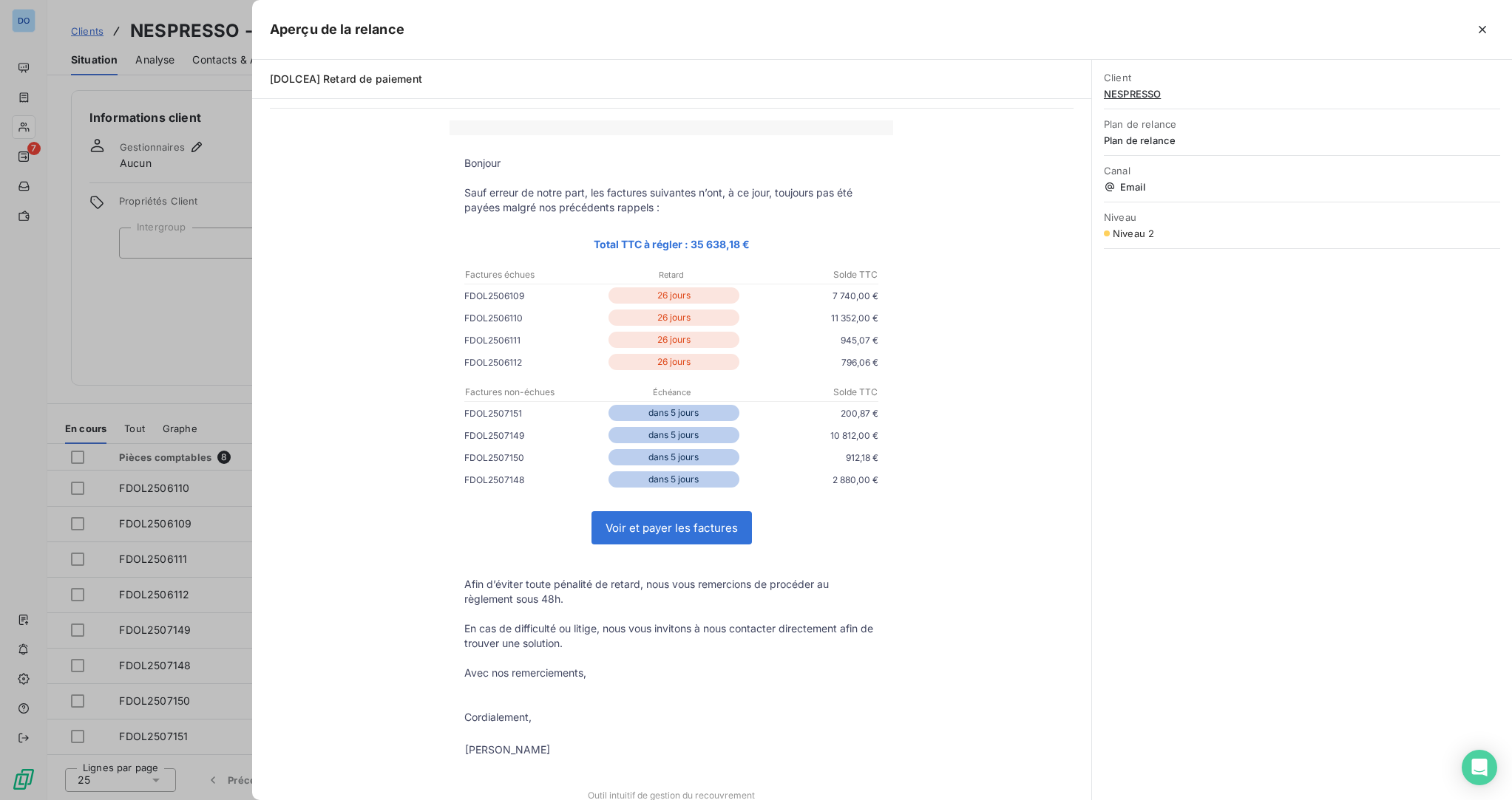
scroll to position [43, 0]
click at [1486, 23] on icon "button" at bounding box center [1482, 30] width 14 height 14
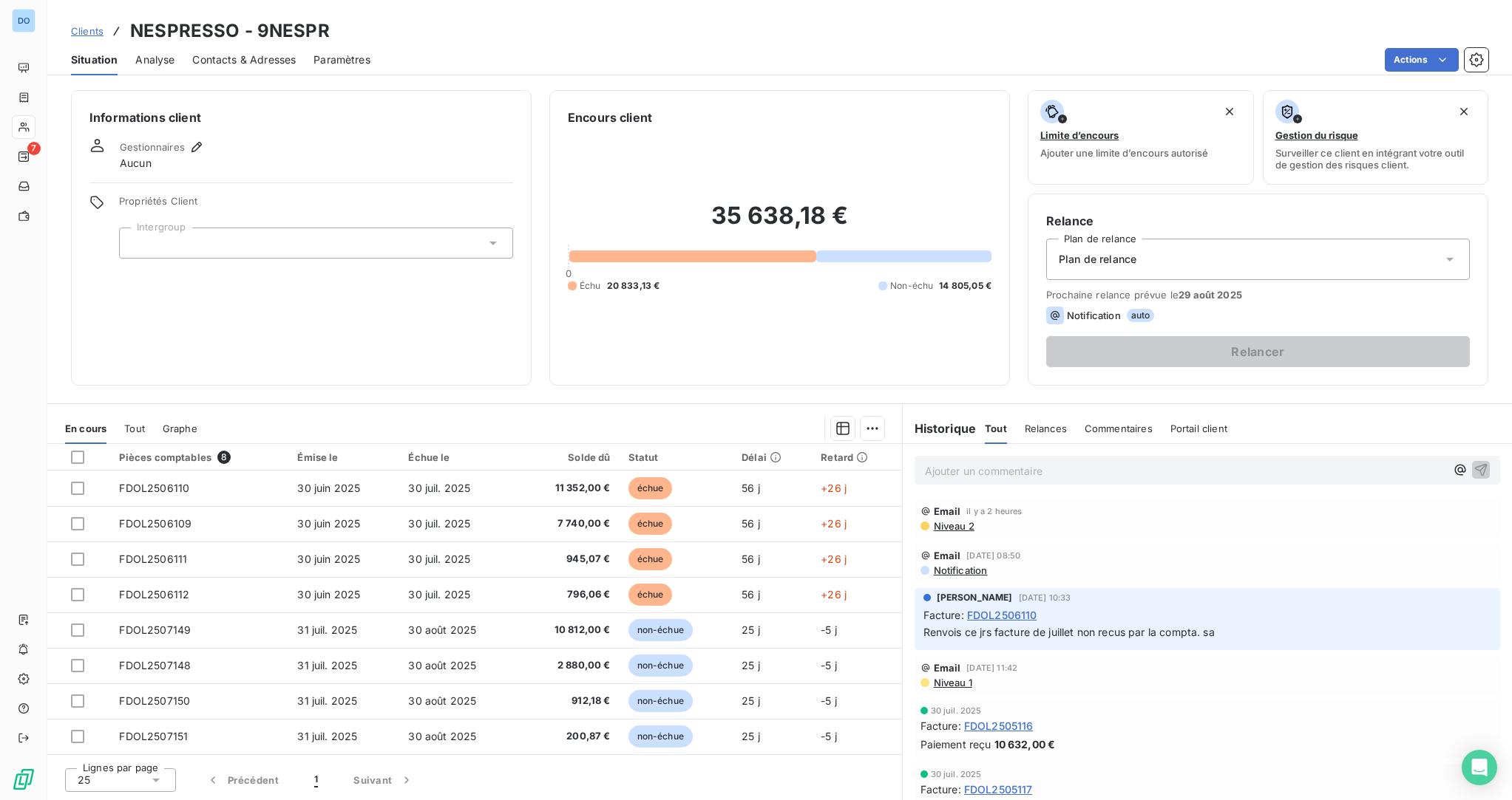
click at [955, 564] on span "Notification" at bounding box center [959, 570] width 55 height 12
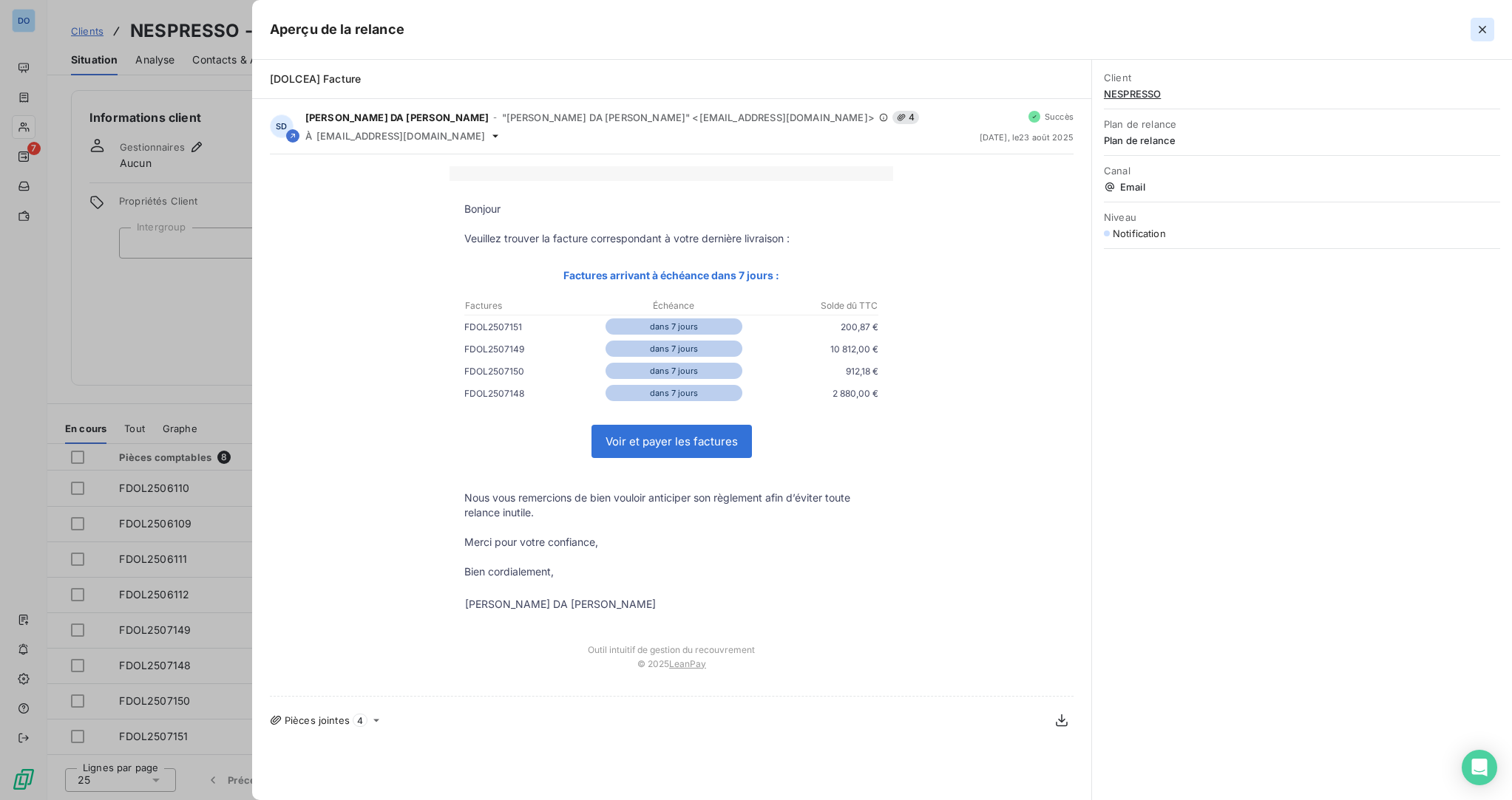
click at [1484, 31] on icon "button" at bounding box center [1482, 30] width 7 height 7
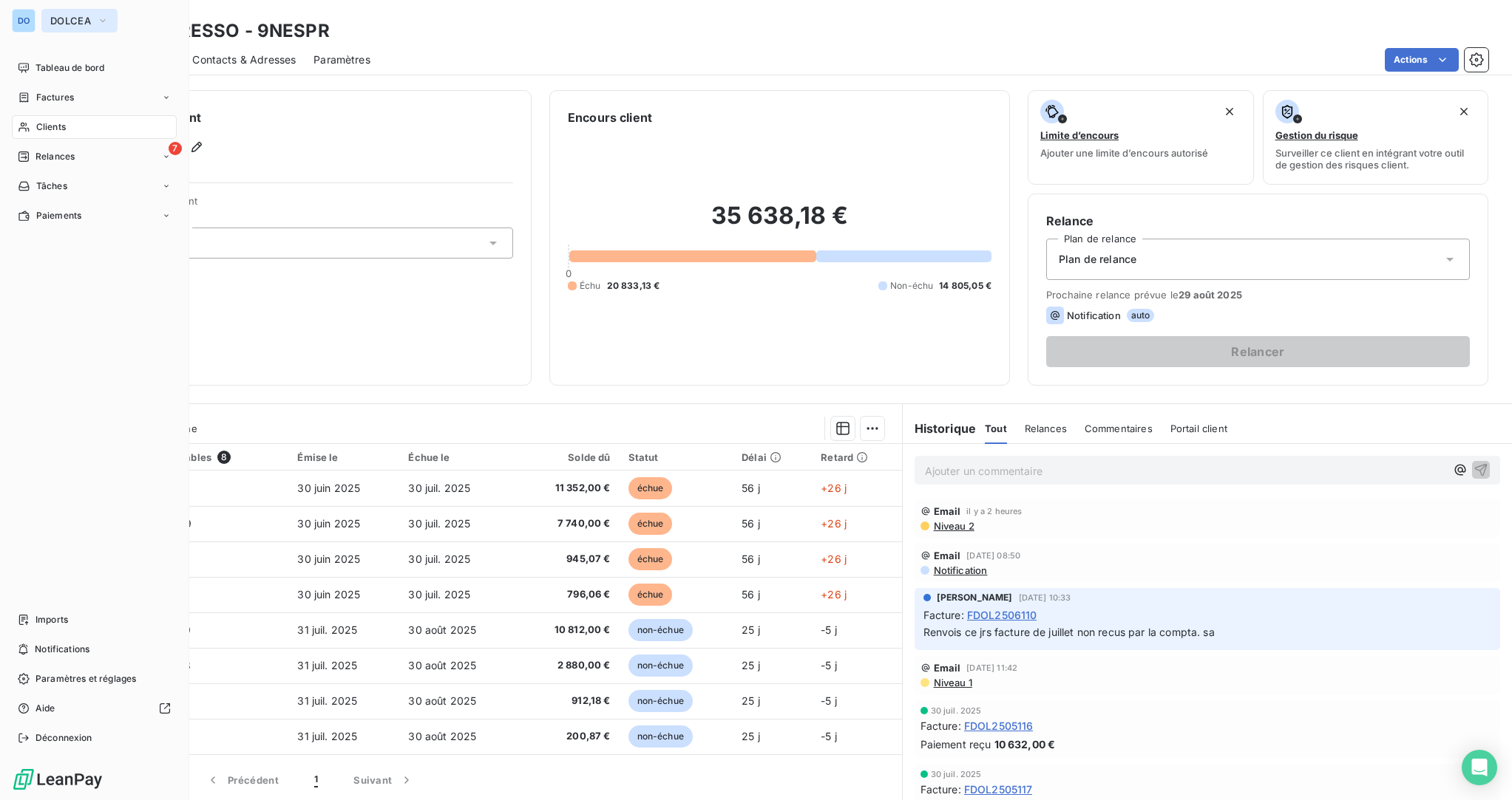
click at [90, 20] on span "DOLCEA" at bounding box center [70, 20] width 41 height 12
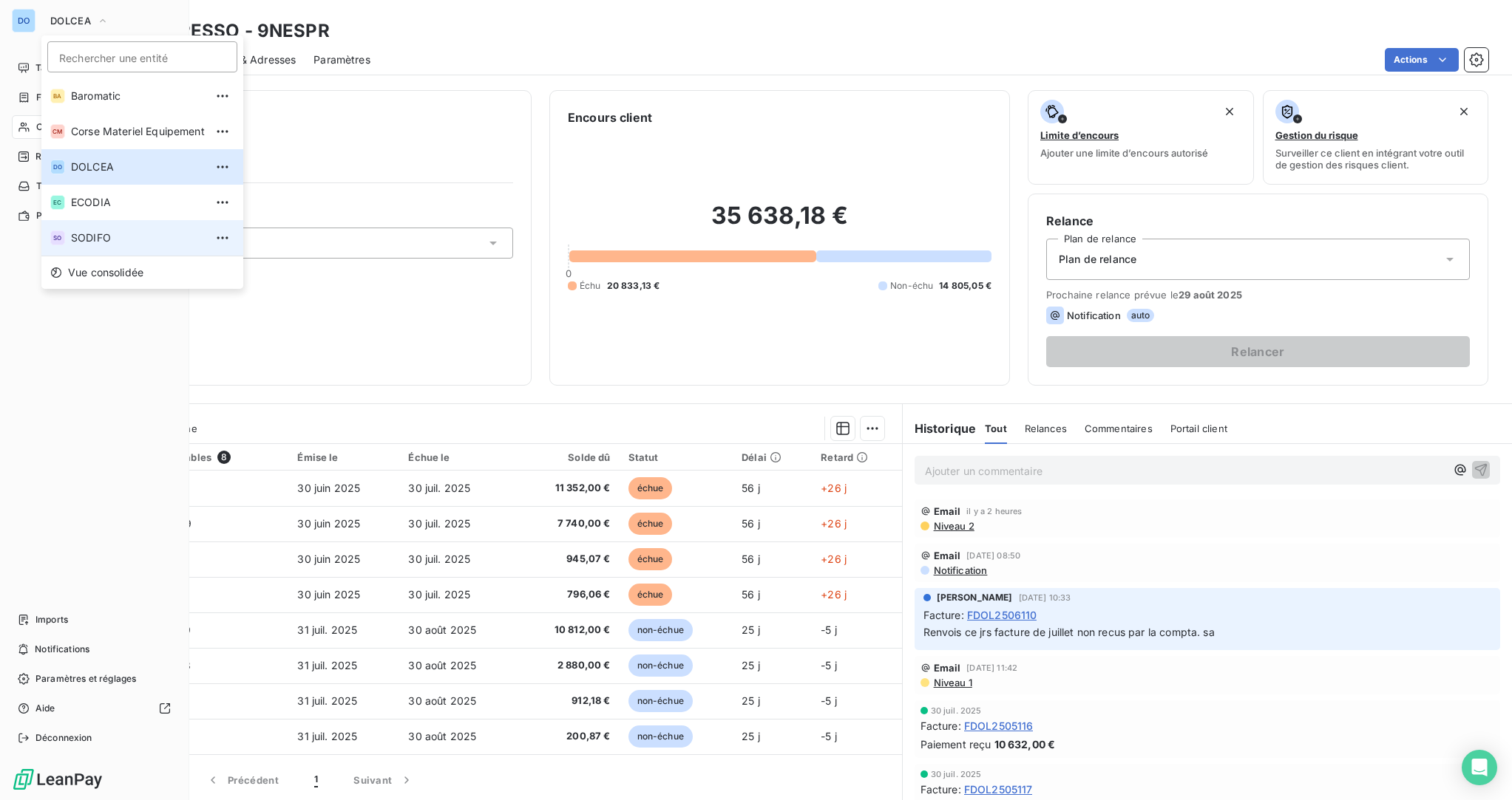
click at [109, 240] on span "SODIFO" at bounding box center [138, 237] width 134 height 14
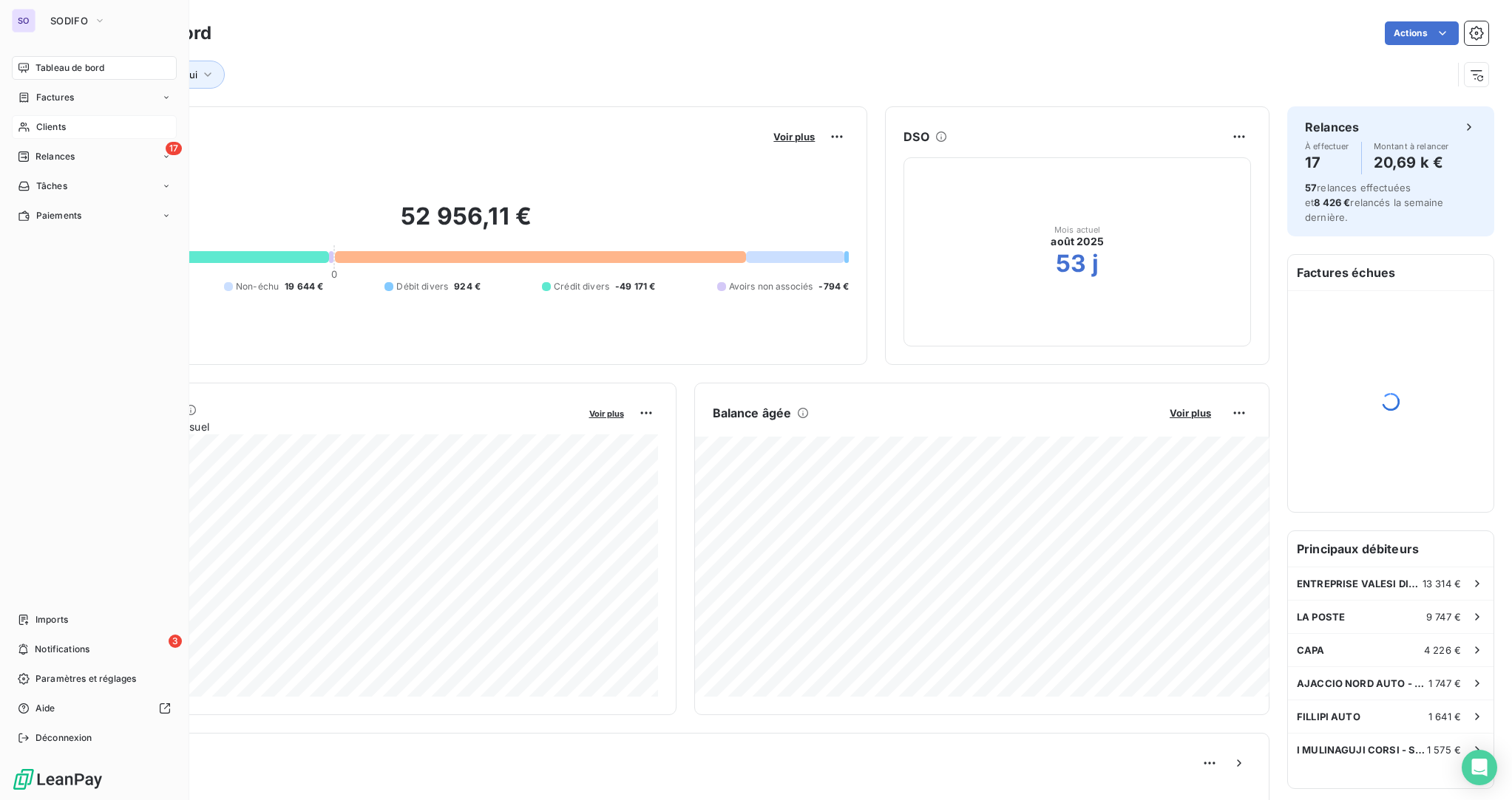
click at [55, 123] on span "Clients" at bounding box center [51, 126] width 30 height 14
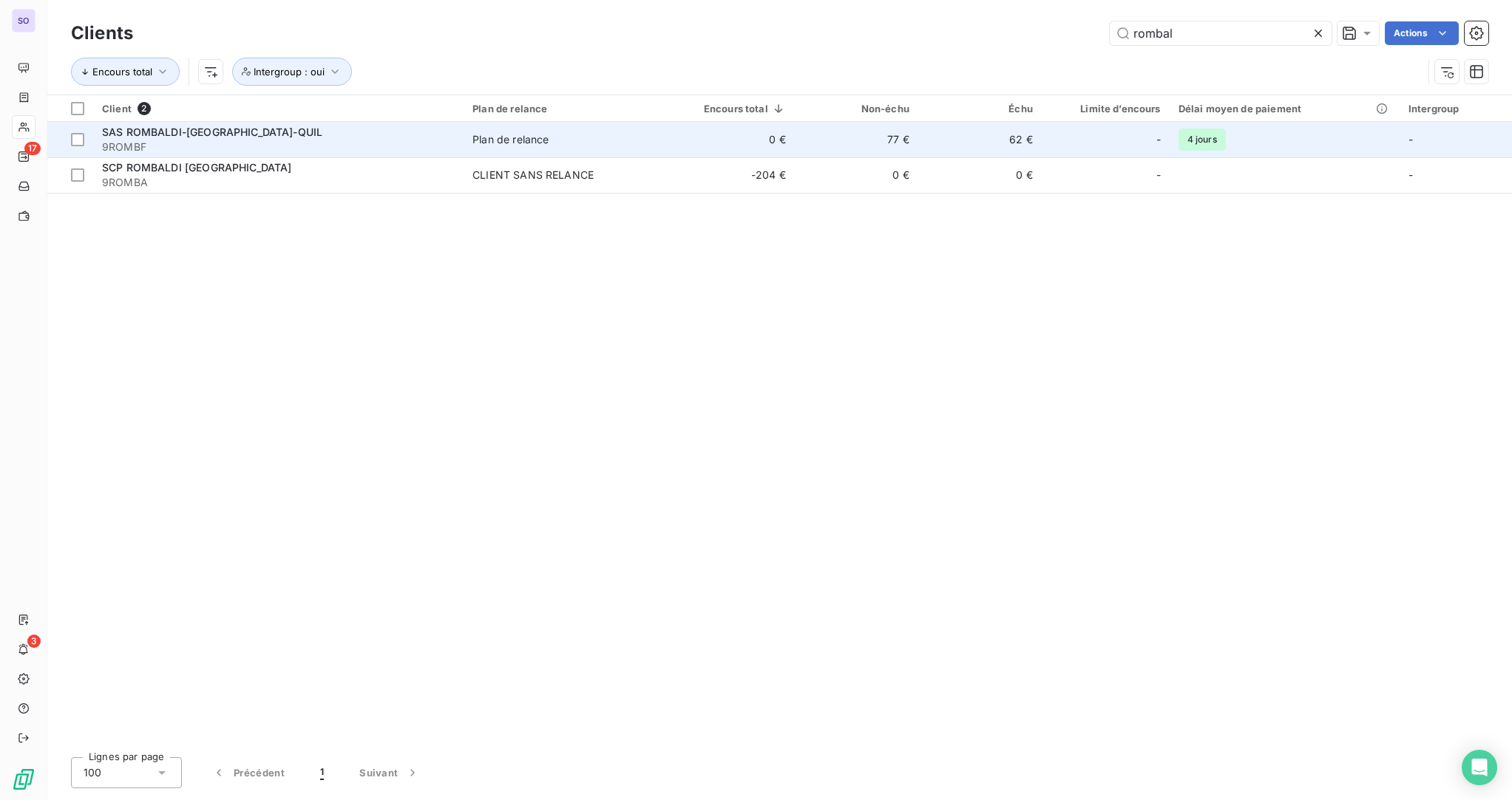
type input "rombal"
click at [193, 136] on span "SAS ROMBALDI-FORT-BARTOLI-QUIL" at bounding box center [212, 132] width 220 height 13
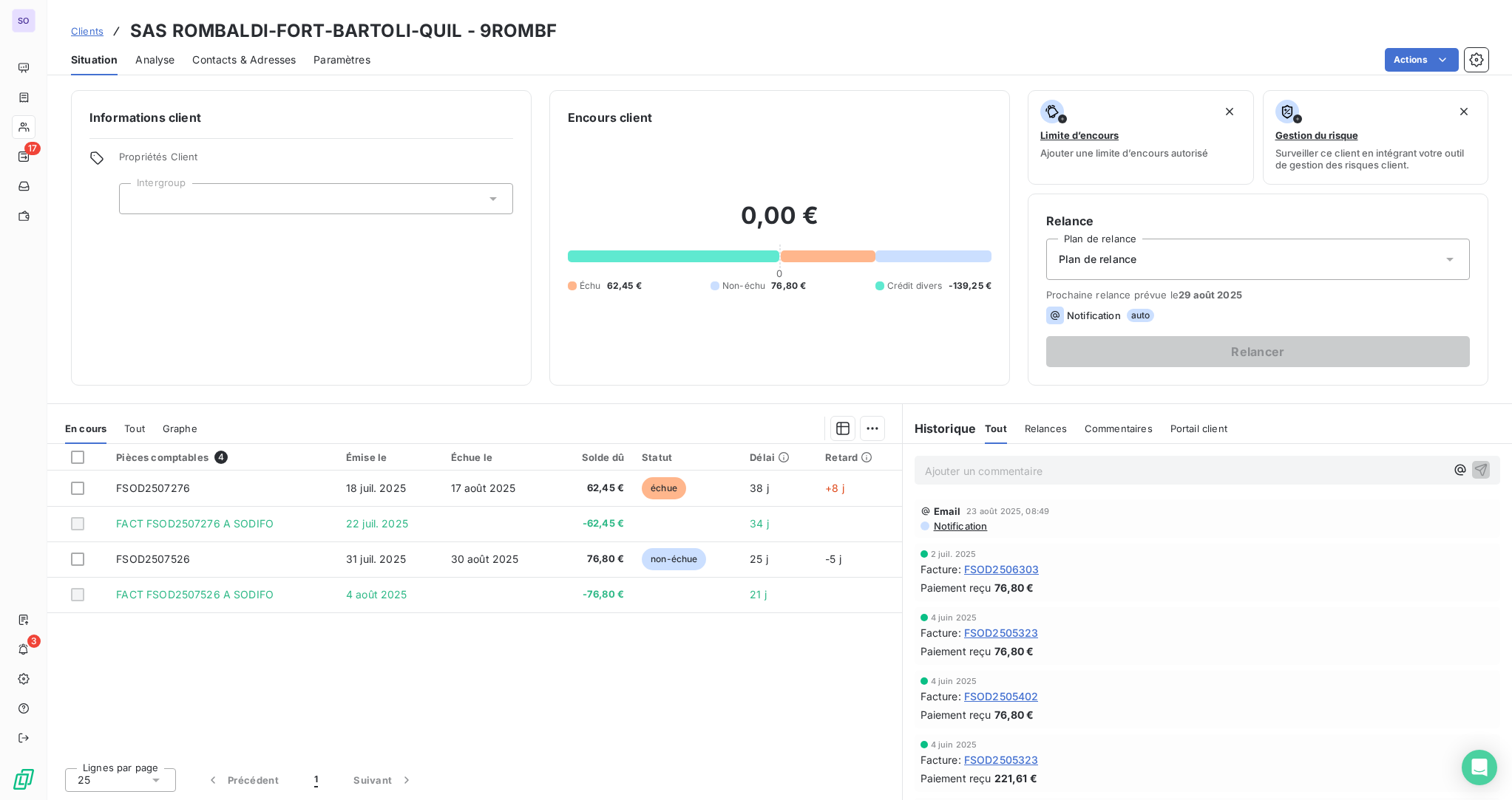
click at [130, 427] on span "Tout" at bounding box center [134, 428] width 21 height 12
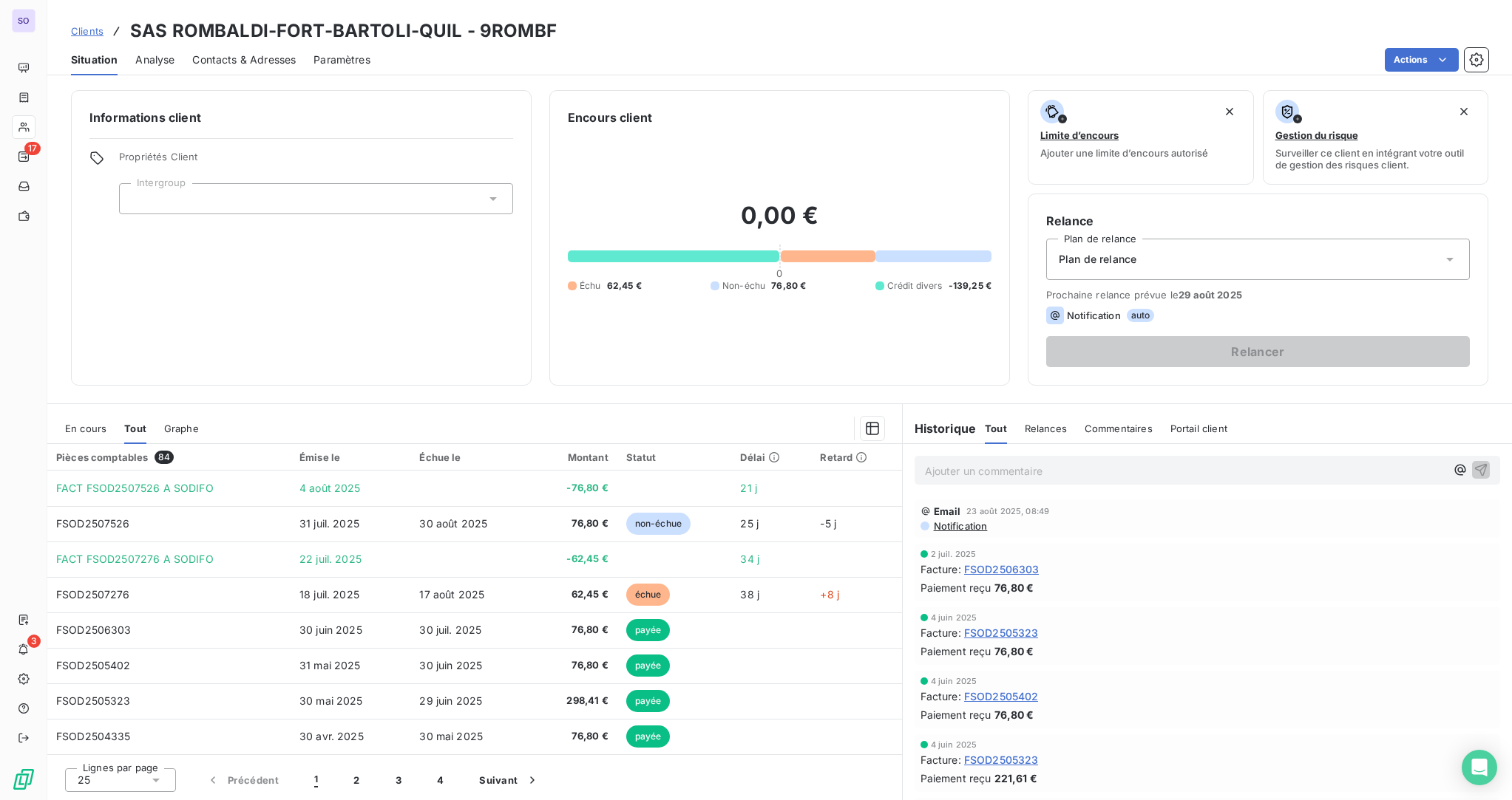
click at [952, 524] on span "Notification" at bounding box center [959, 526] width 55 height 12
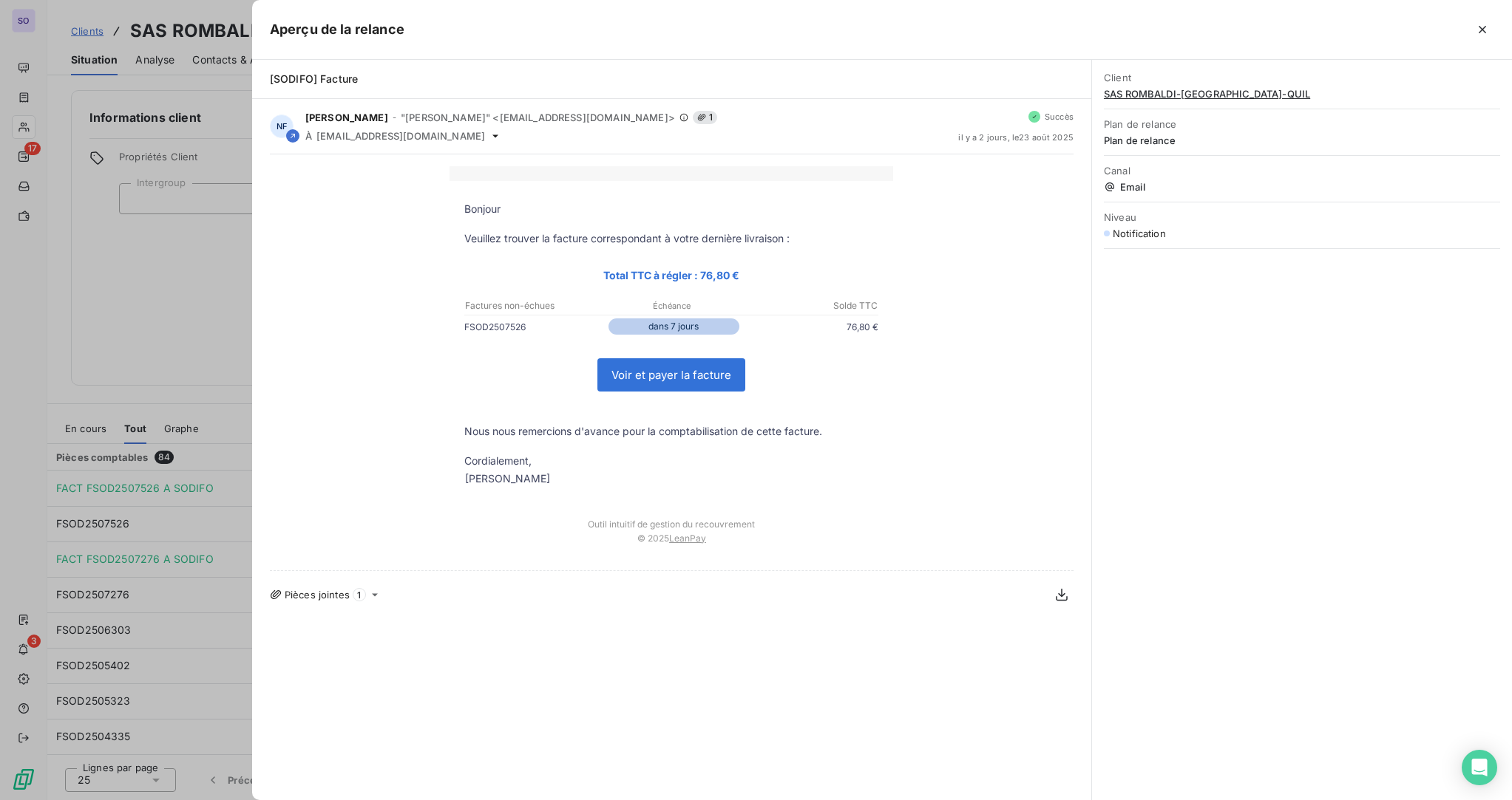
click at [168, 271] on div at bounding box center [756, 400] width 1512 height 800
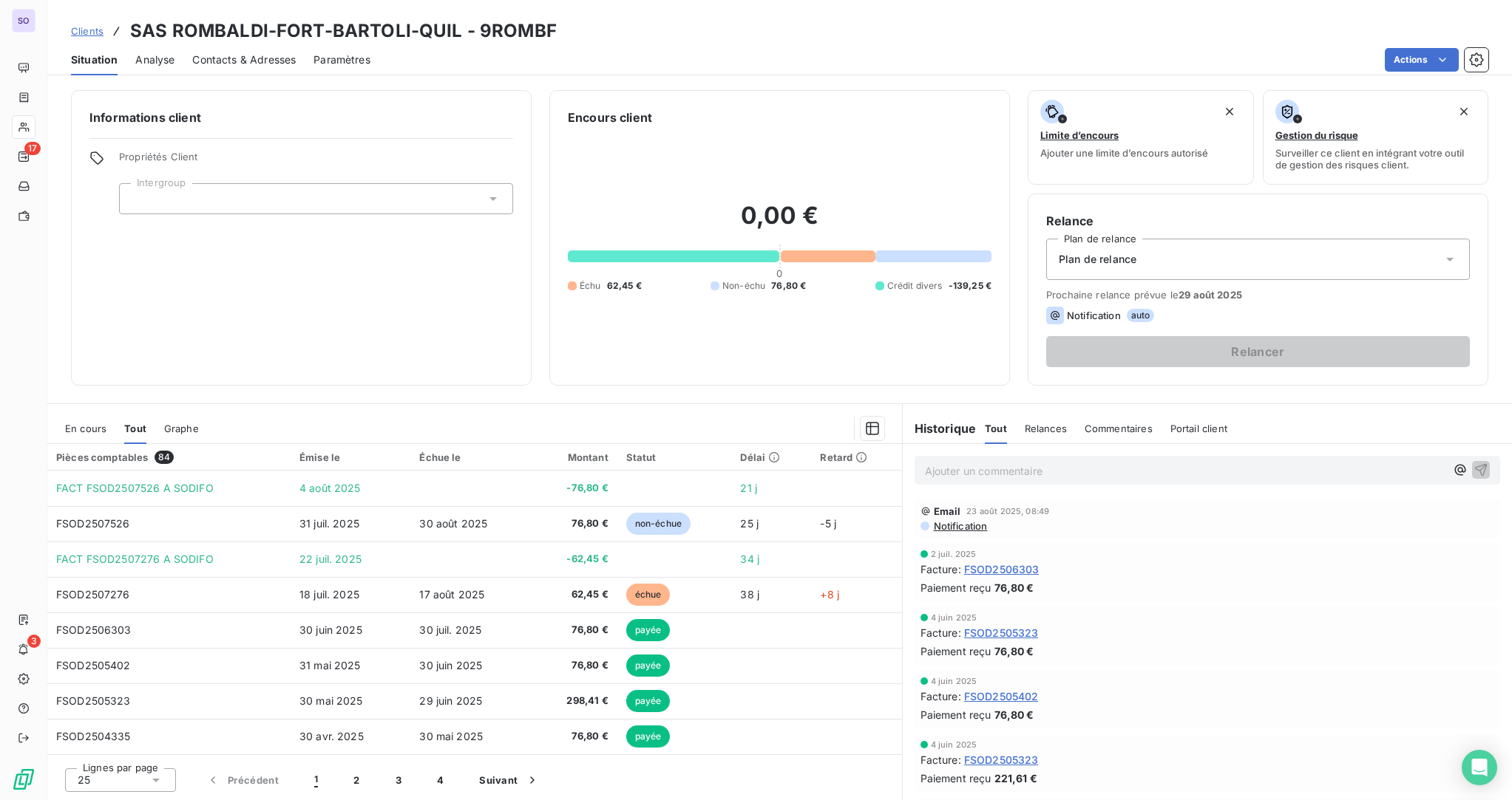
click at [970, 526] on span "Notification" at bounding box center [959, 526] width 55 height 12
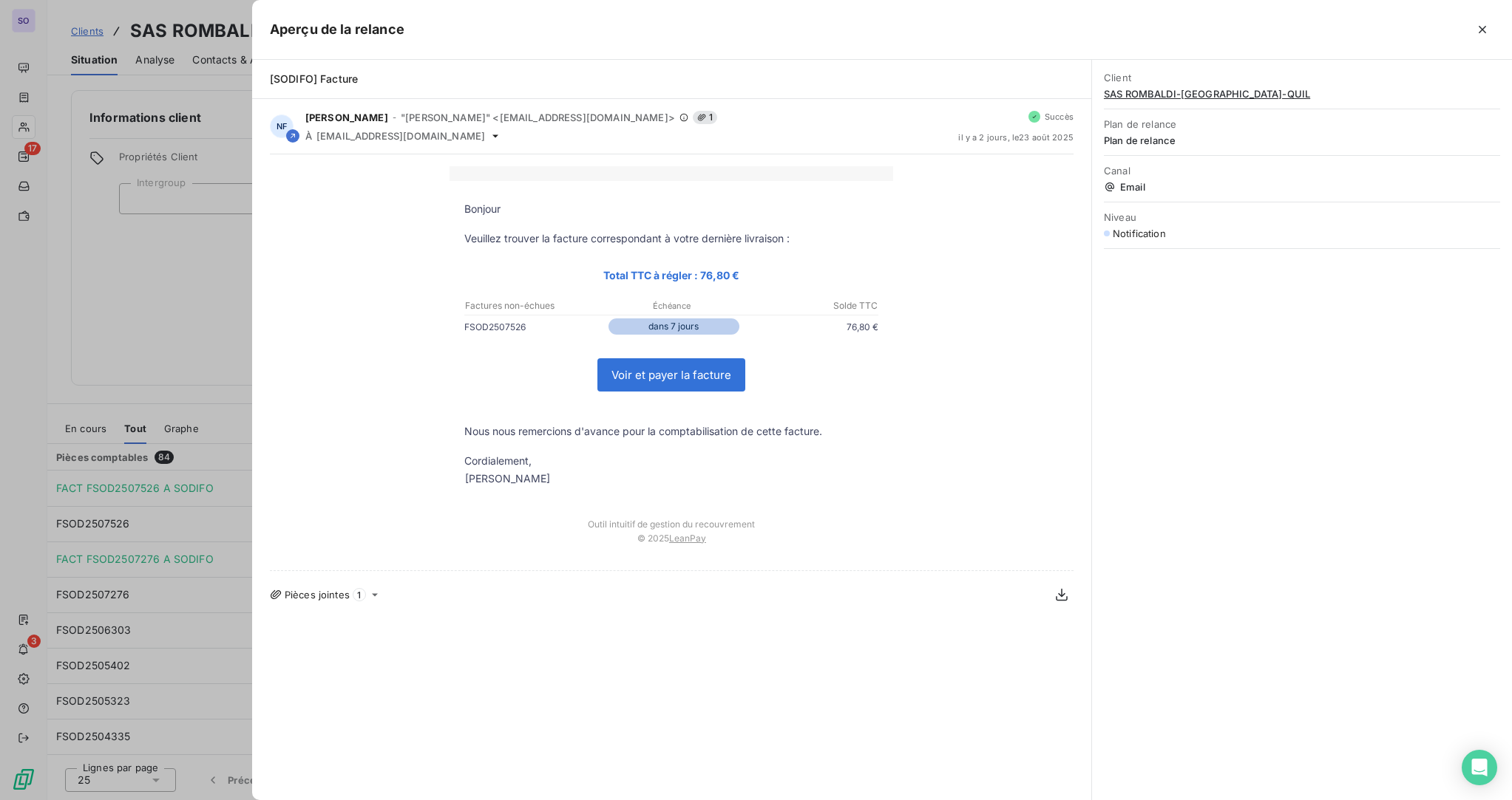
click at [670, 370] on link "Voir et payer la facture" at bounding box center [671, 375] width 146 height 32
click at [678, 377] on link "Voir et payer la facture" at bounding box center [671, 375] width 146 height 32
click at [194, 261] on div at bounding box center [756, 400] width 1512 height 800
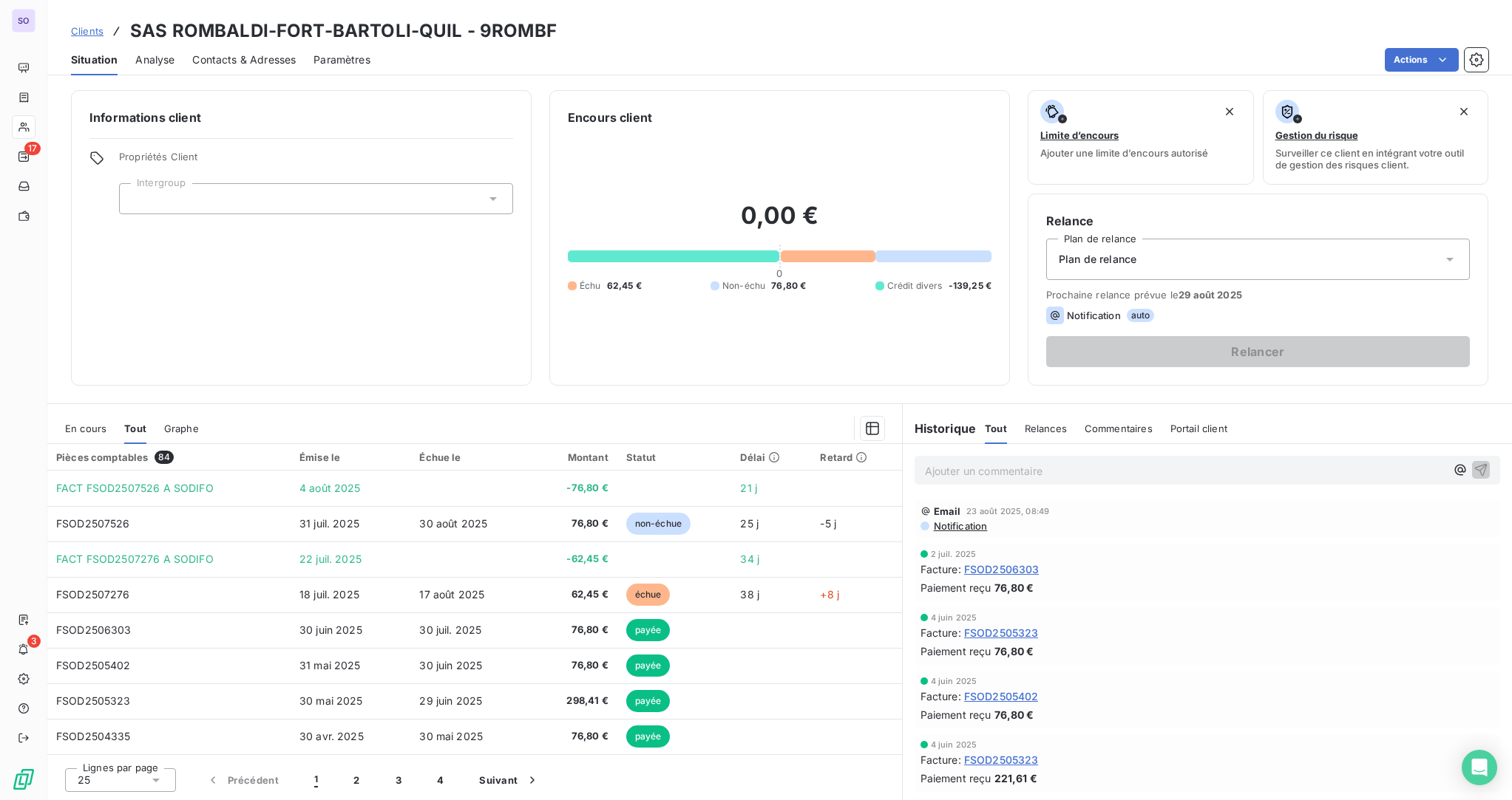
click at [76, 428] on span "En cours" at bounding box center [86, 428] width 42 height 12
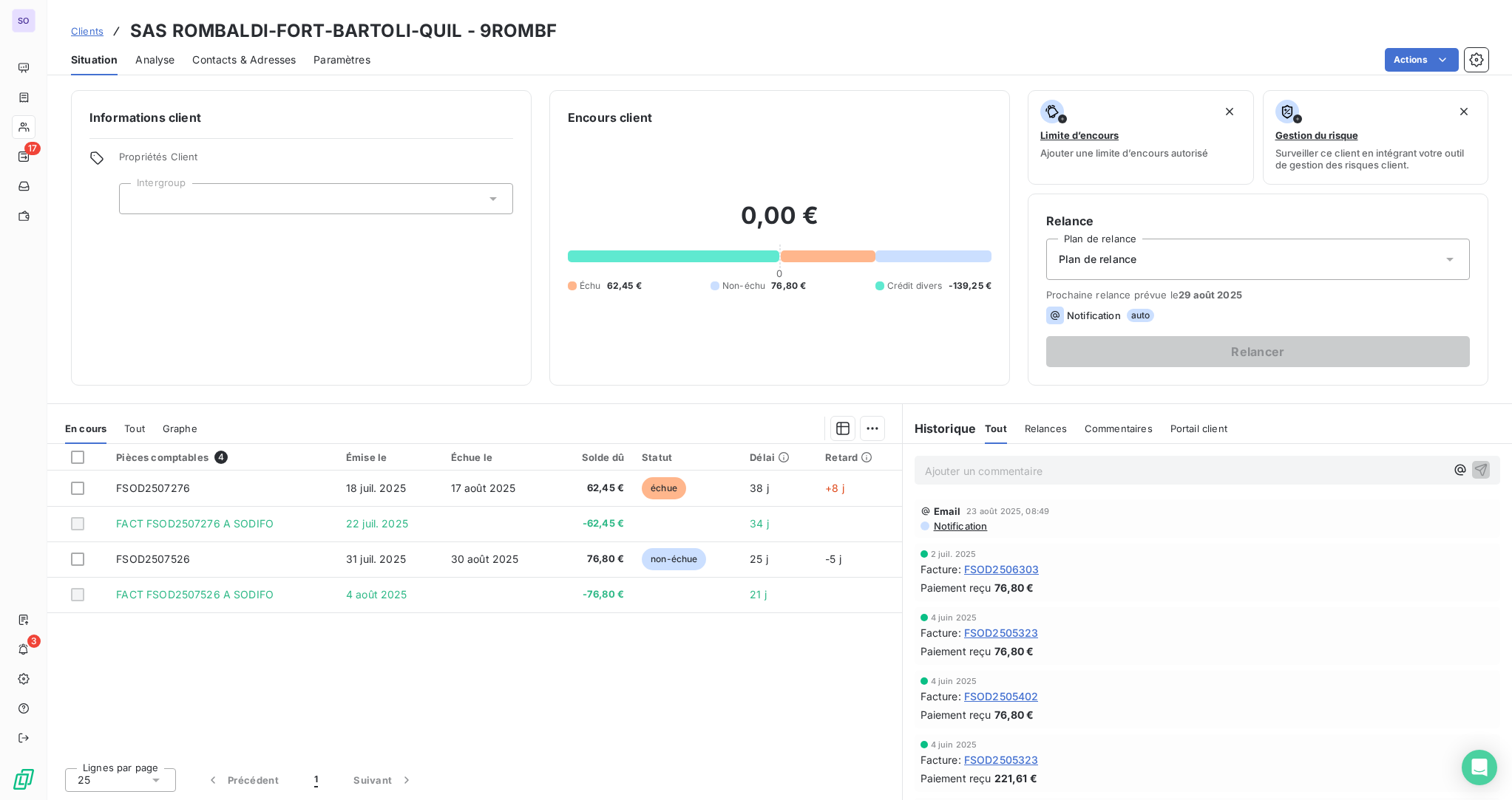
click at [181, 430] on span "Graphe" at bounding box center [180, 428] width 34 height 12
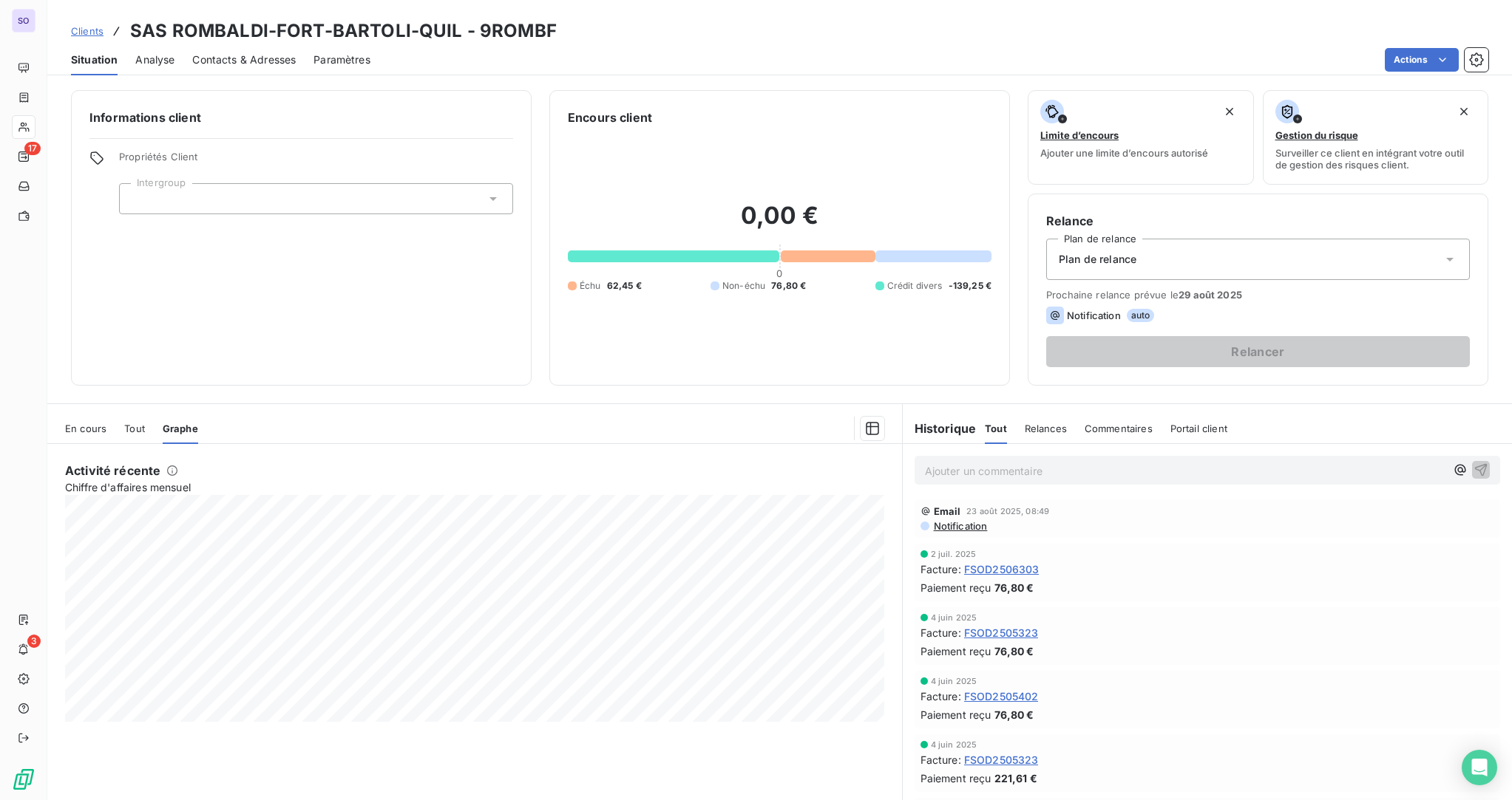
click at [87, 426] on span "En cours" at bounding box center [86, 428] width 42 height 12
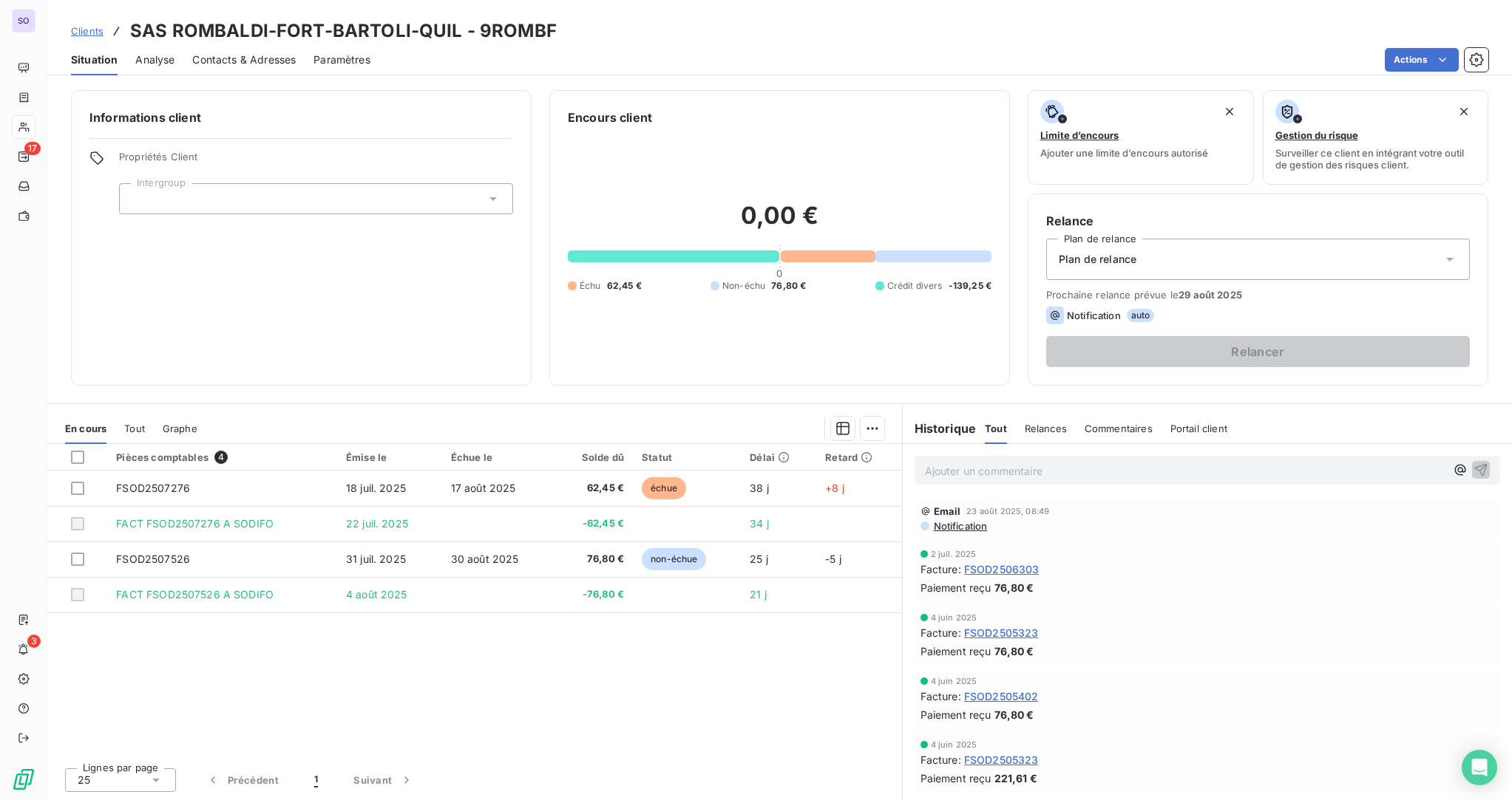
click at [1045, 427] on span "Relances" at bounding box center [1045, 428] width 42 height 12
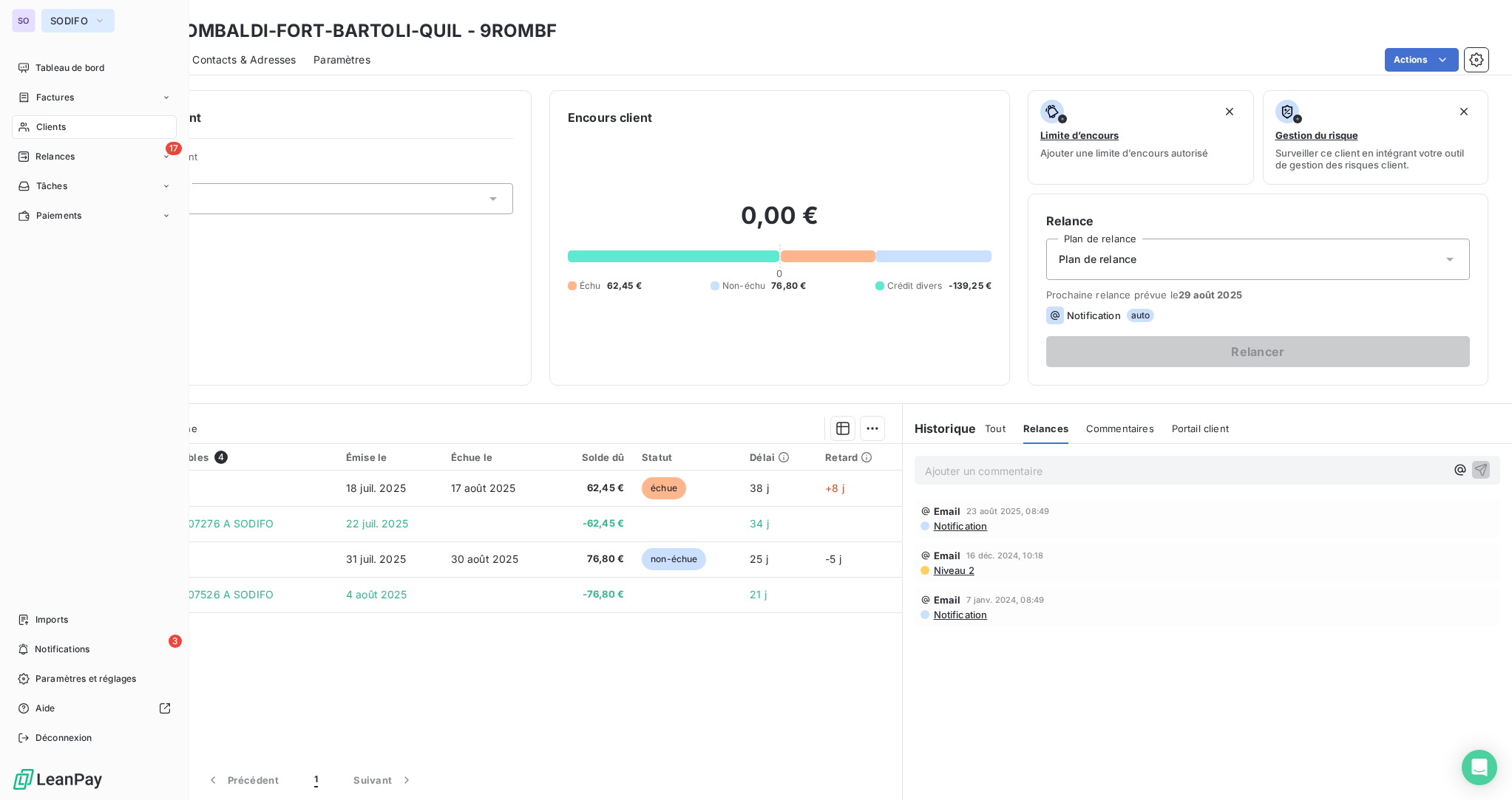
click at [44, 15] on button "SODIFO" at bounding box center [78, 21] width 73 height 23
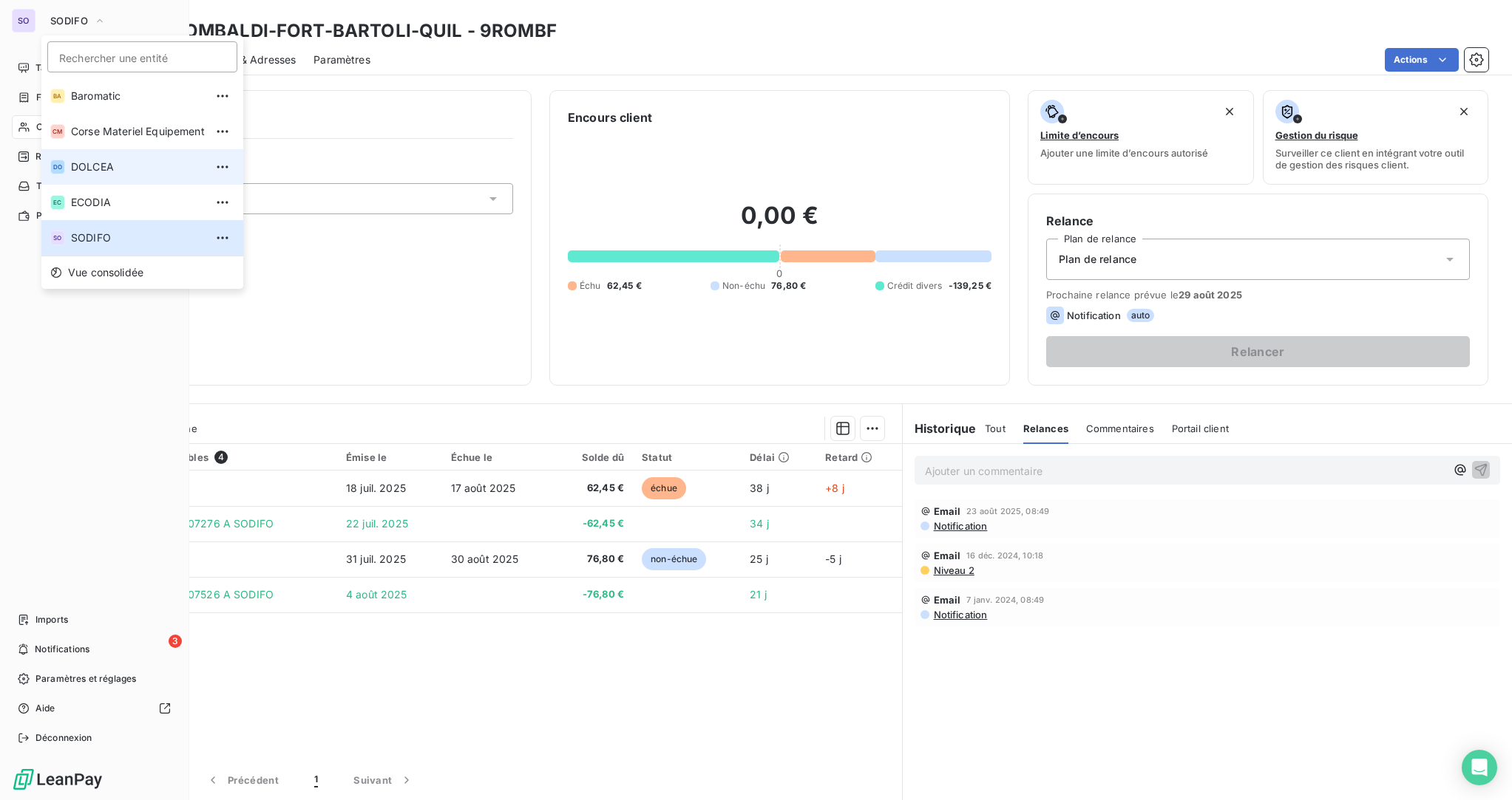
click at [107, 168] on span "DOLCEA" at bounding box center [138, 167] width 134 height 14
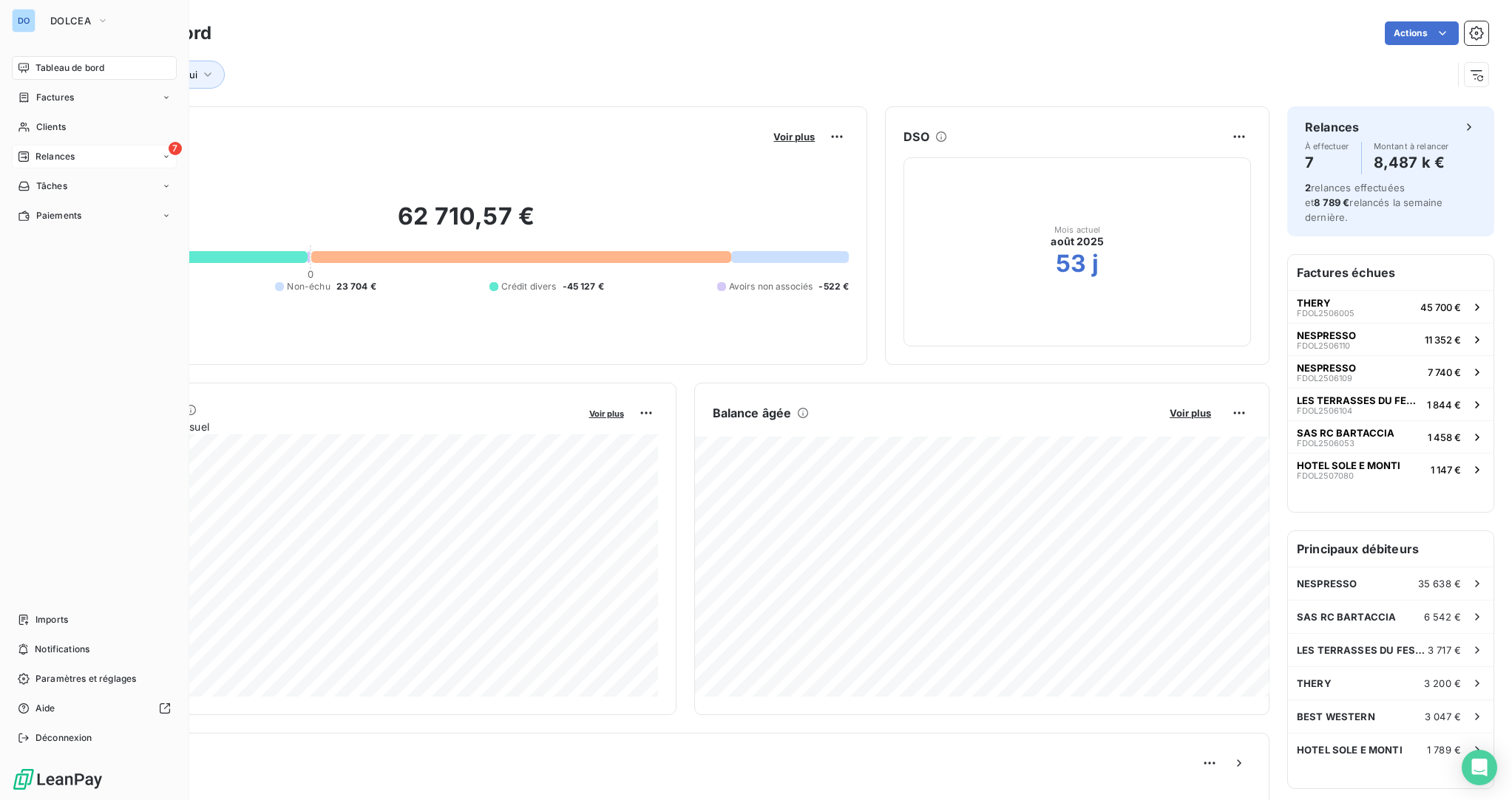
click at [55, 157] on span "Relances" at bounding box center [54, 156] width 39 height 14
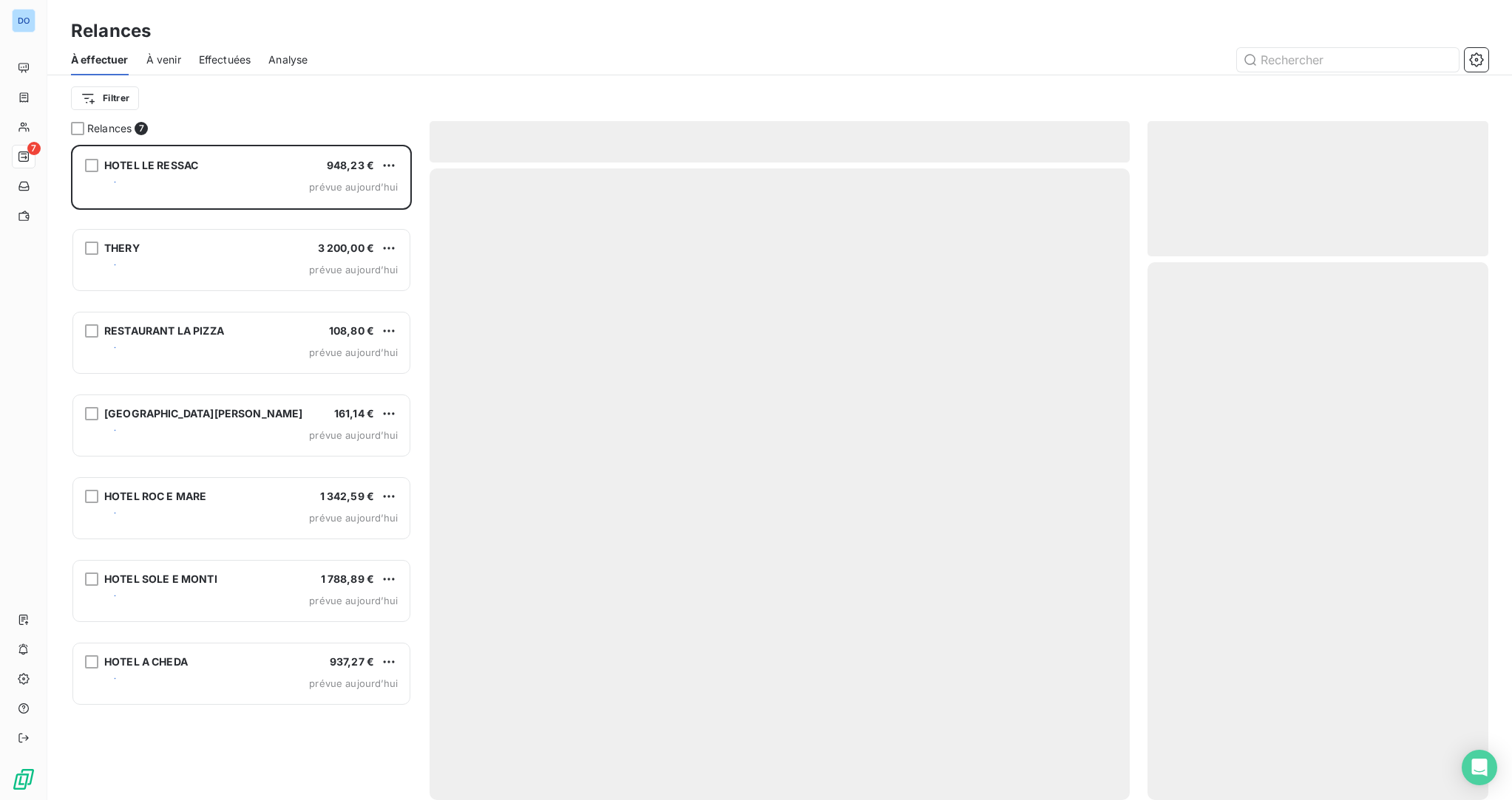
scroll to position [656, 341]
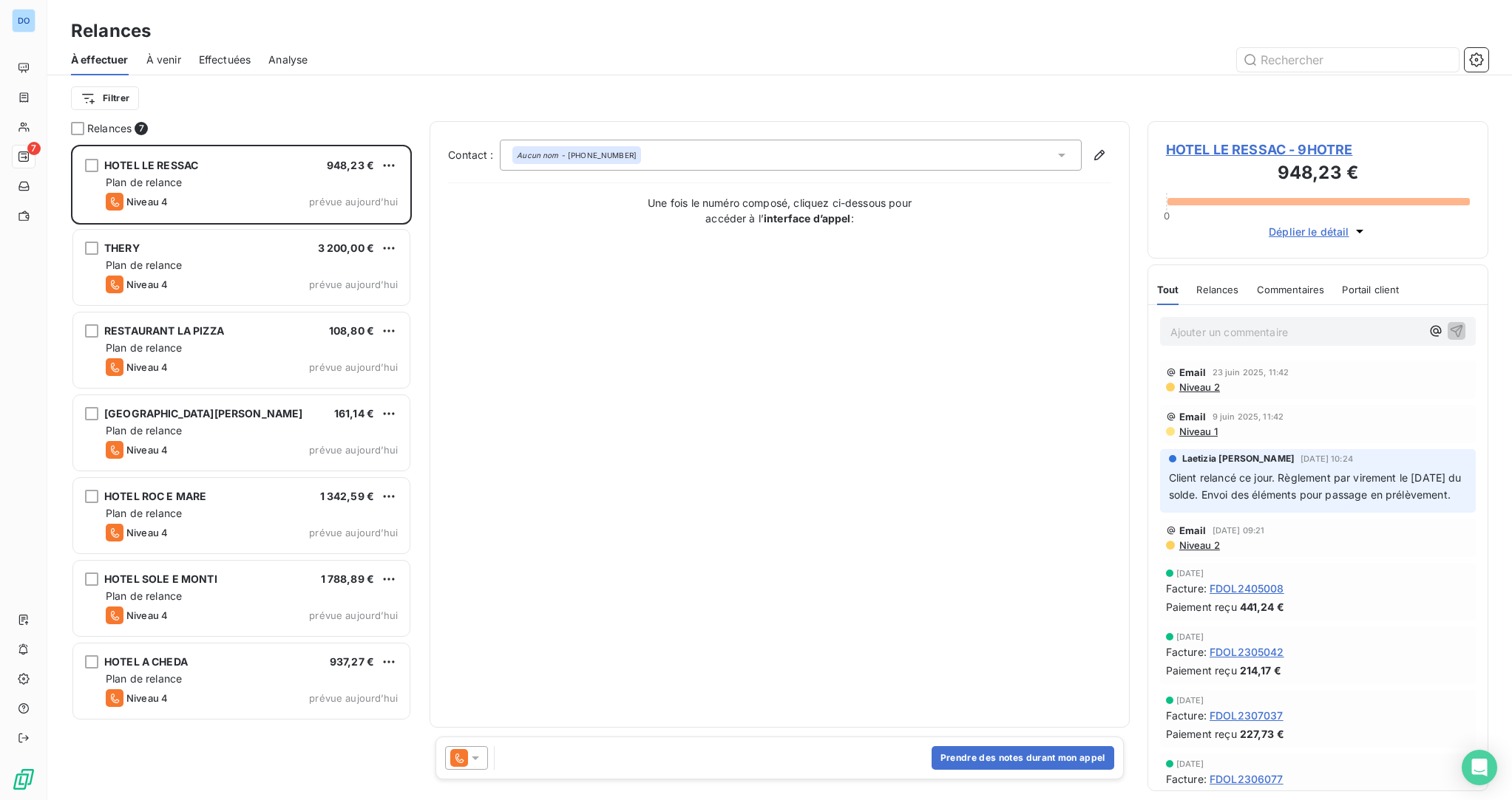
click at [163, 60] on span "À venir" at bounding box center [163, 60] width 34 height 14
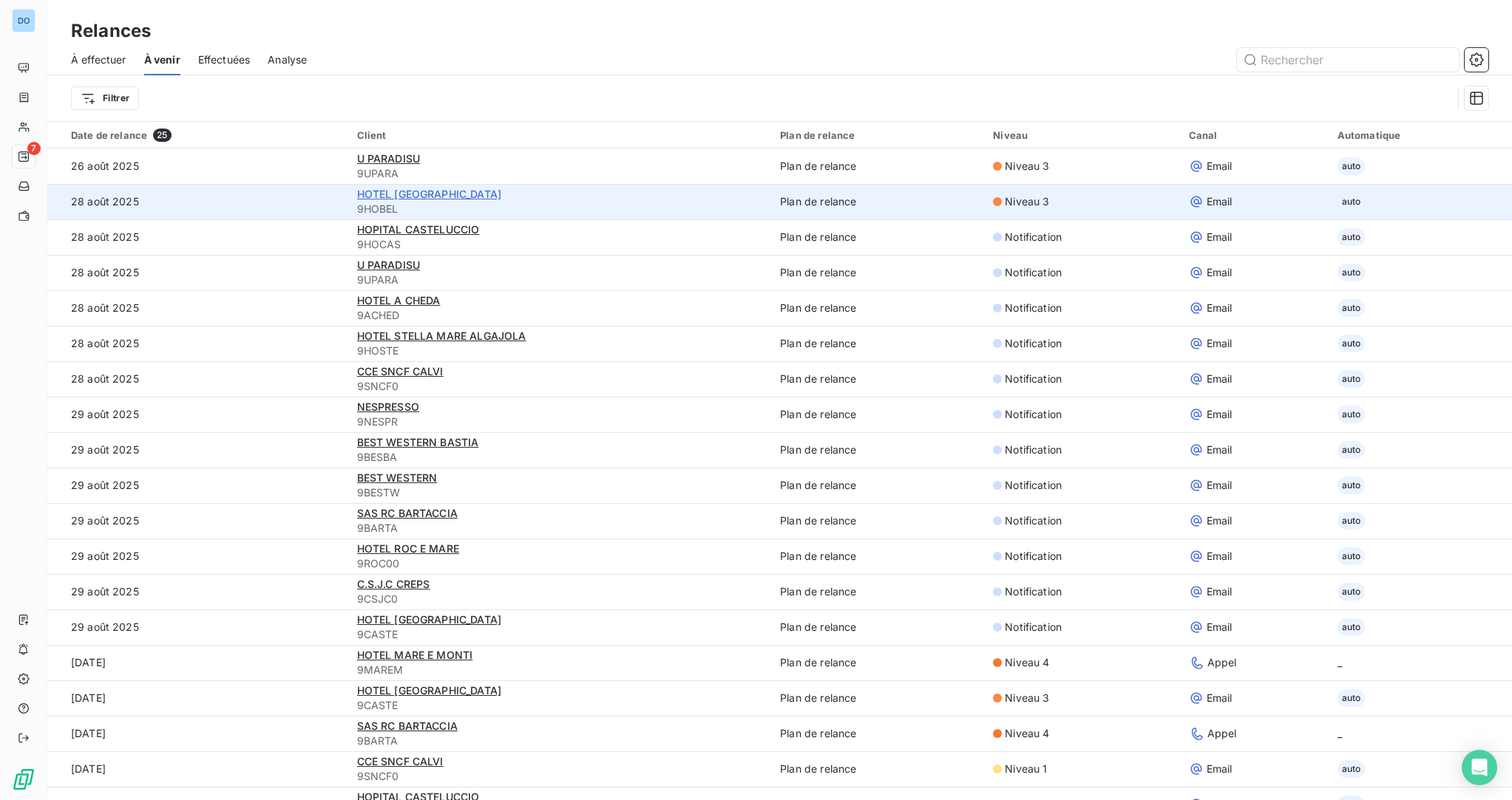
click at [371, 189] on span "HOTEL [GEOGRAPHIC_DATA]" at bounding box center [429, 194] width 145 height 13
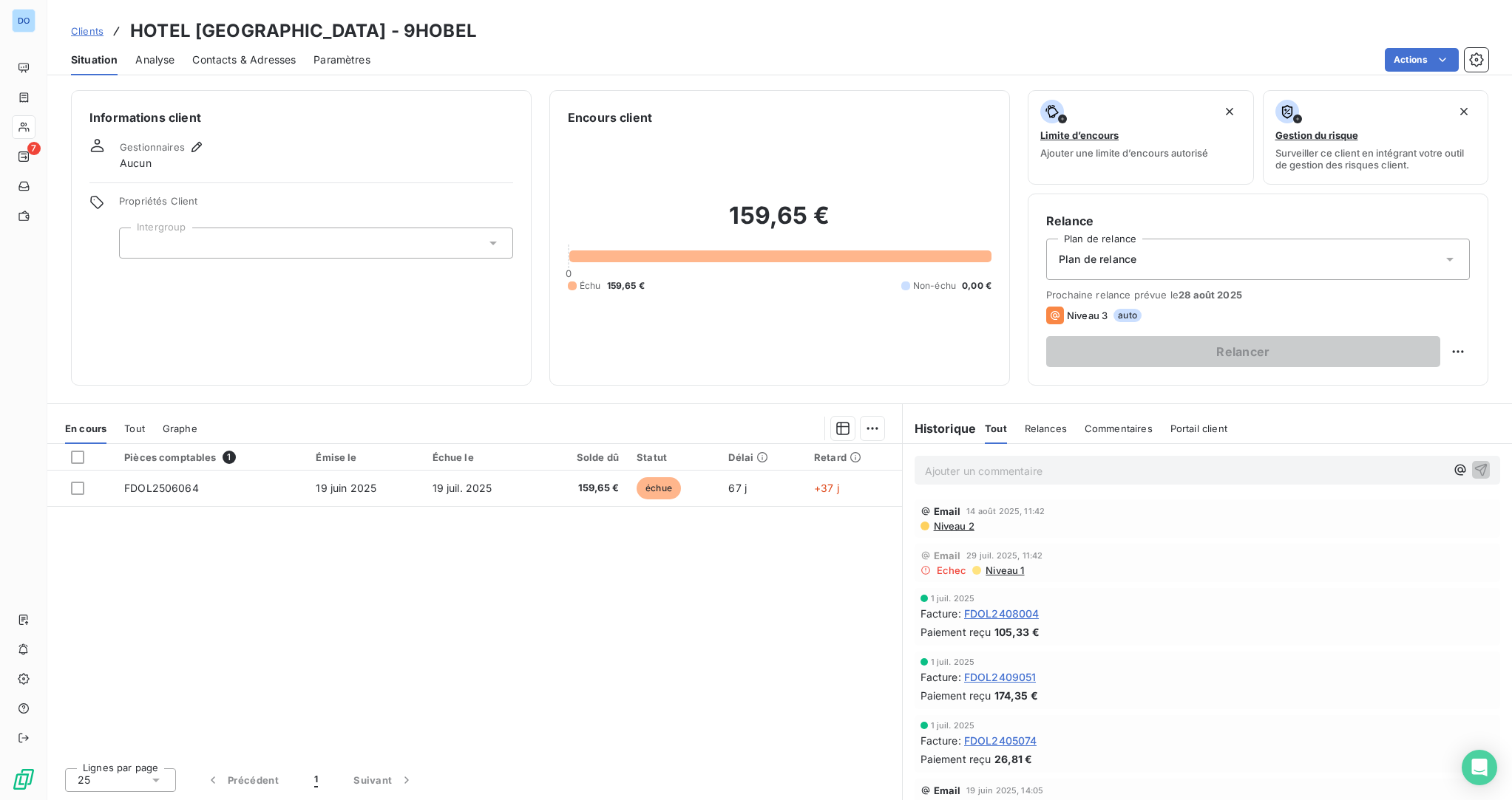
click at [965, 523] on span "Niveau 2" at bounding box center [953, 526] width 42 height 12
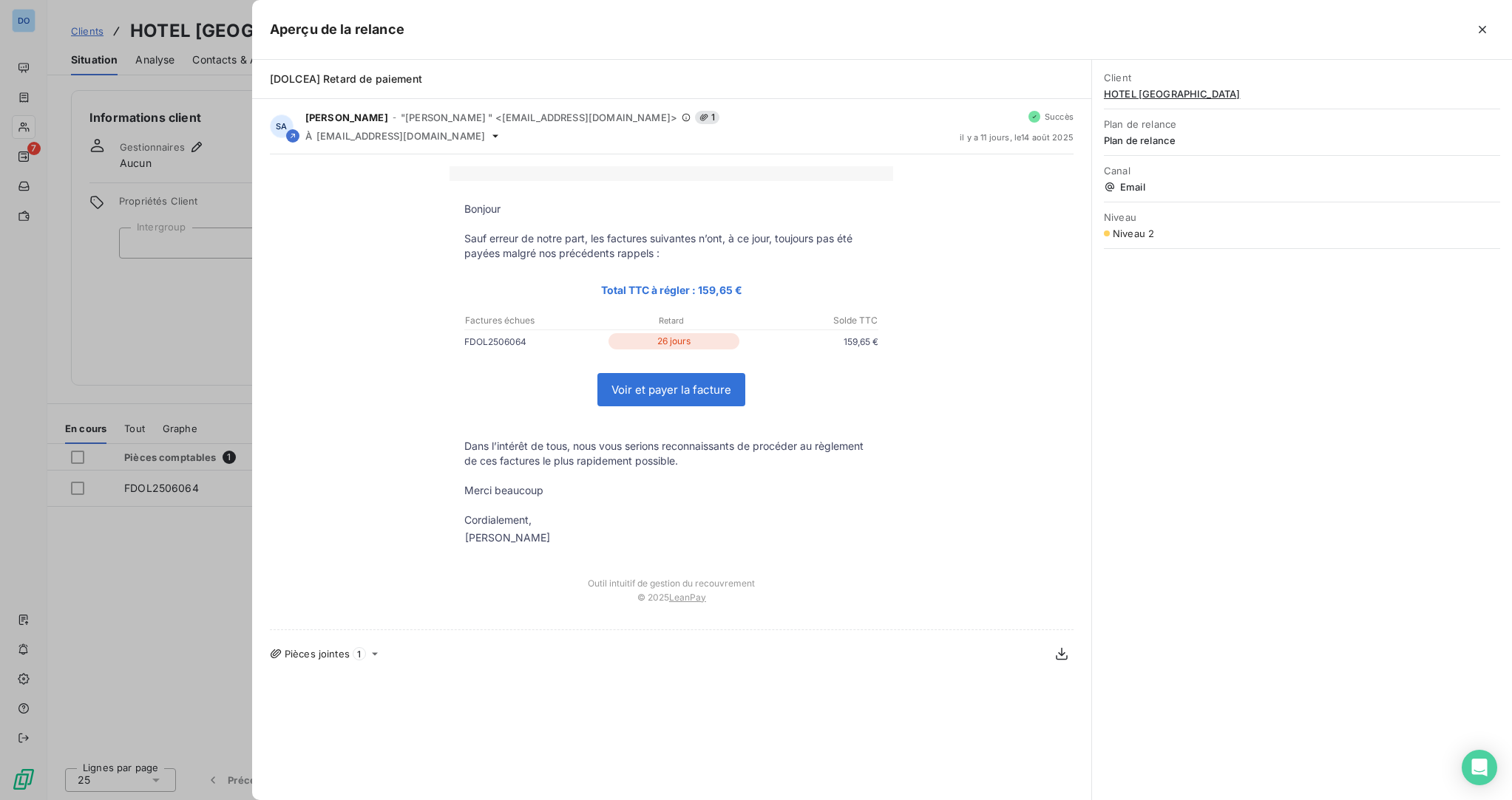
click at [709, 394] on link "Voir et payer la facture" at bounding box center [671, 389] width 146 height 32
drag, startPoint x: 175, startPoint y: 272, endPoint x: 191, endPoint y: 136, distance: 136.9
click at [175, 272] on div at bounding box center [756, 400] width 1512 height 800
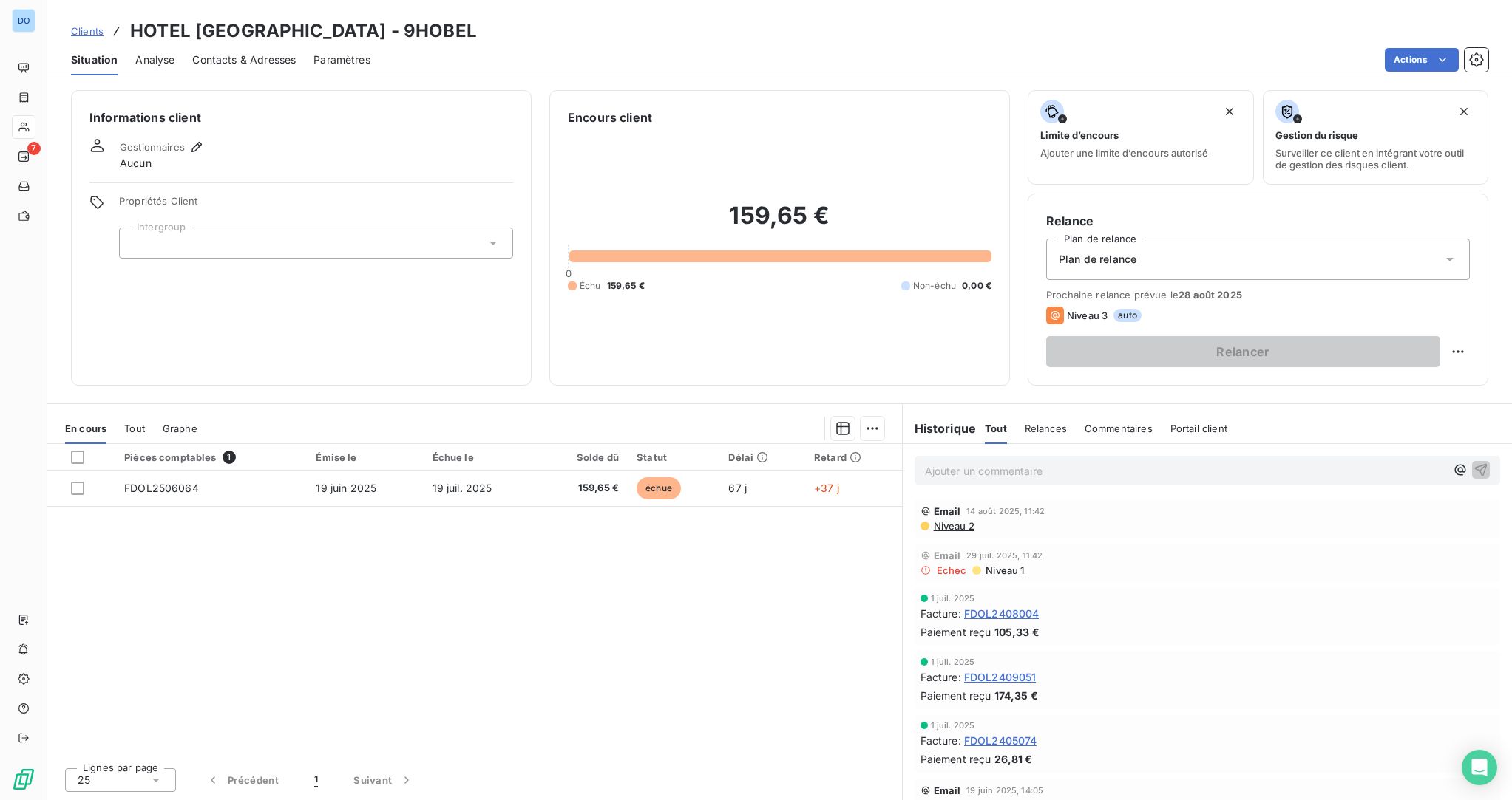
click at [87, 28] on span "Clients" at bounding box center [88, 31] width 33 height 12
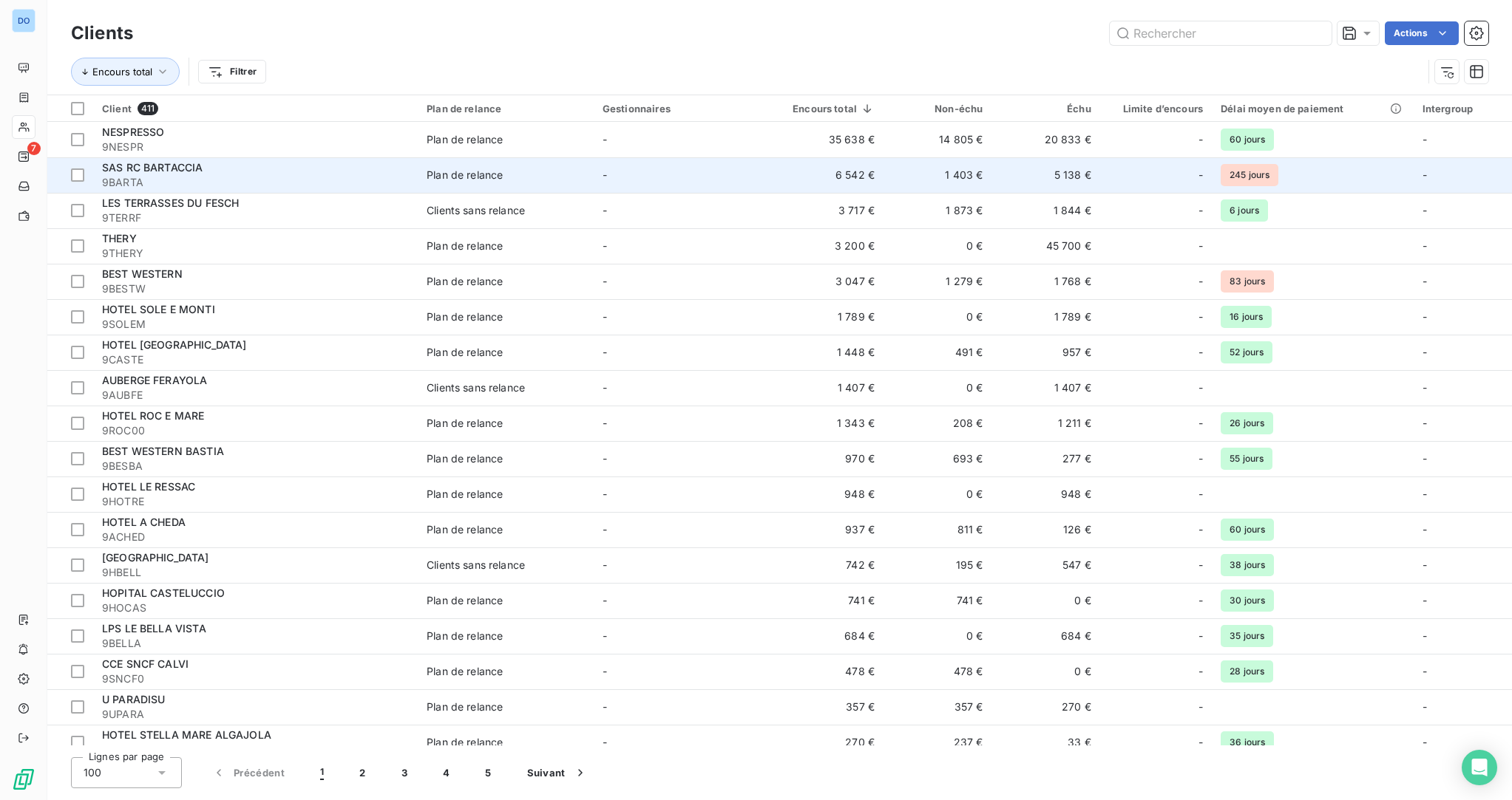
click at [180, 163] on span "SAS RC BARTACCIA" at bounding box center [152, 167] width 100 height 13
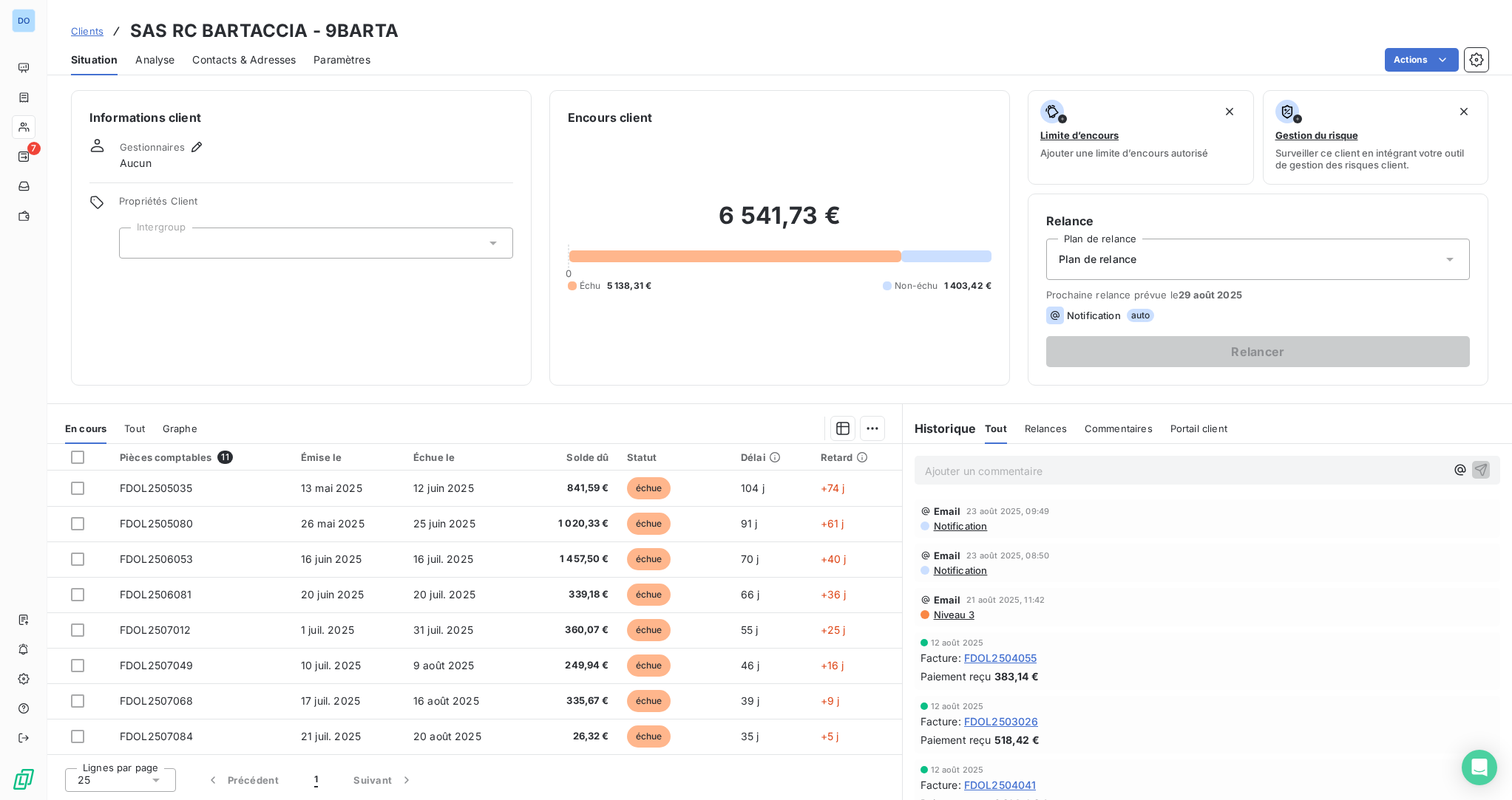
click at [947, 523] on span "Notification" at bounding box center [959, 526] width 55 height 12
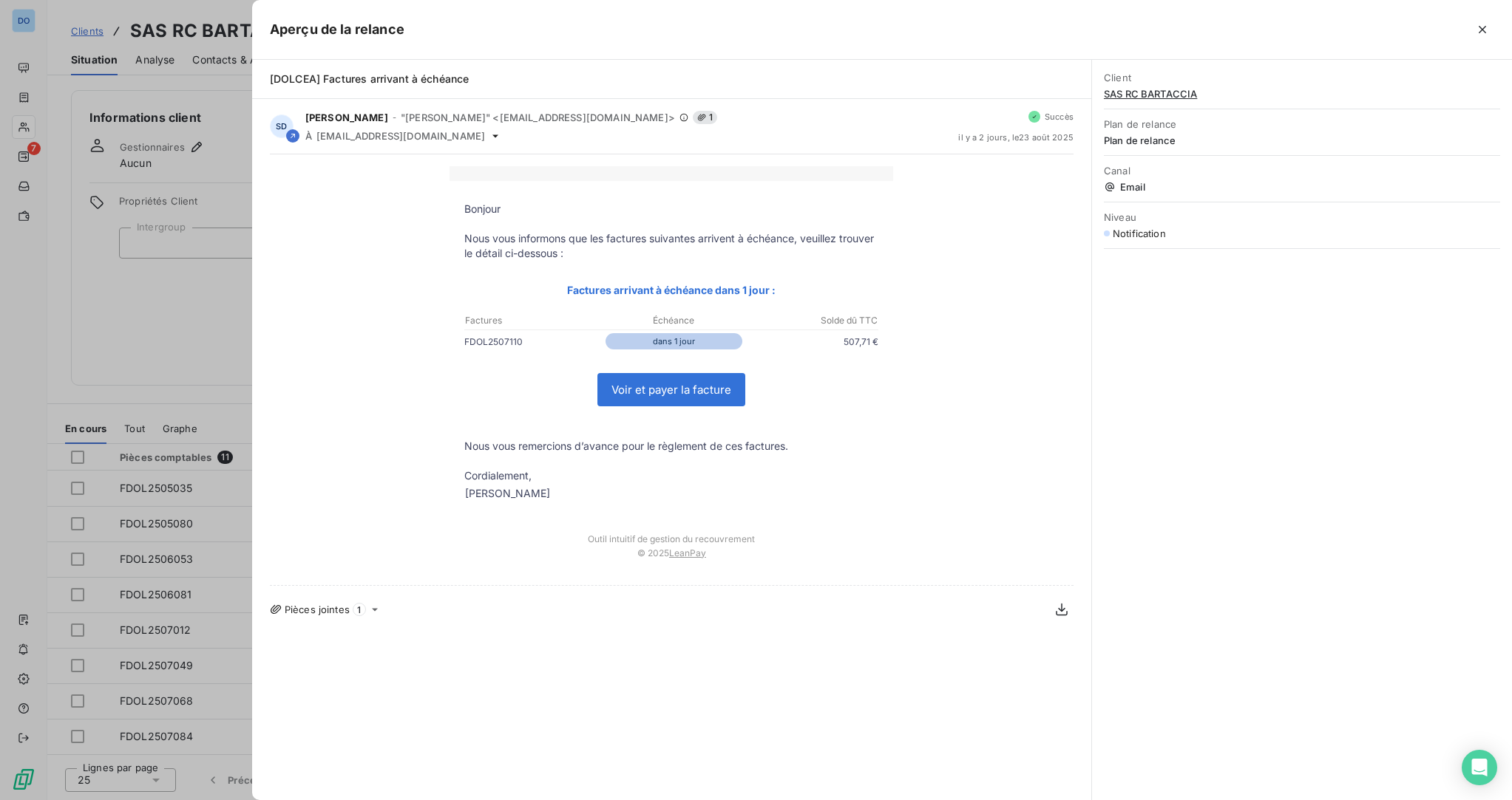
click at [685, 390] on link "Voir et payer la facture" at bounding box center [671, 389] width 146 height 32
